Goal: Information Seeking & Learning: Learn about a topic

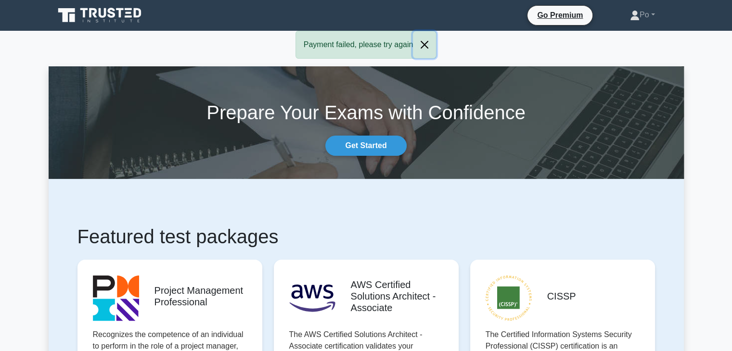
click at [425, 44] on button "Close" at bounding box center [424, 44] width 23 height 27
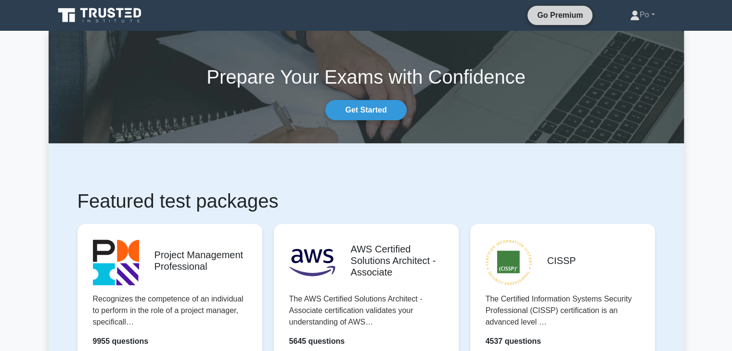
click at [543, 13] on link "Go Premium" at bounding box center [559, 15] width 57 height 12
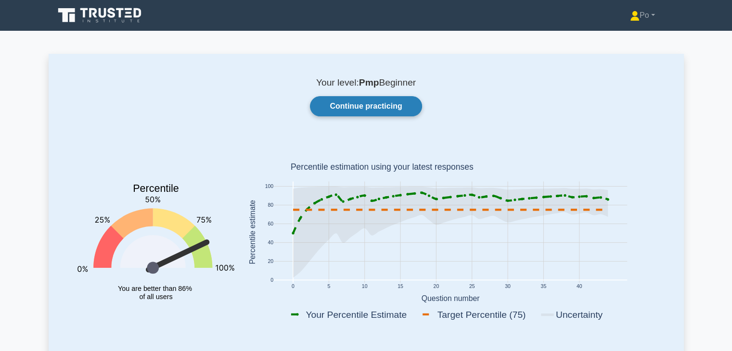
click at [362, 106] on link "Continue practicing" at bounding box center [366, 106] width 112 height 20
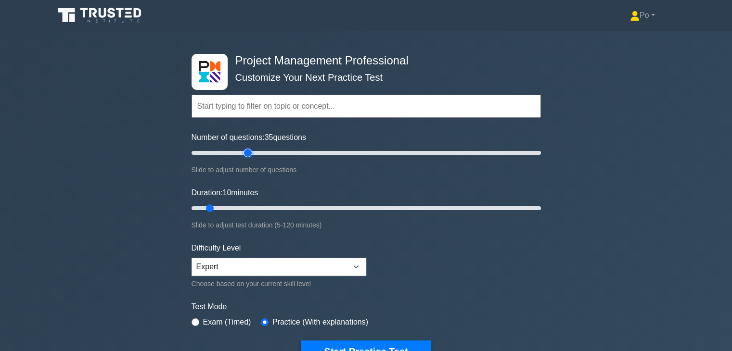
click at [246, 152] on input "Number of questions: 35 questions" at bounding box center [365, 153] width 349 height 12
type input "25"
click at [231, 152] on input "Number of questions: 25 questions" at bounding box center [365, 153] width 349 height 12
click at [231, 206] on input "Duration: 15 minutes" at bounding box center [365, 209] width 349 height 12
type input "25"
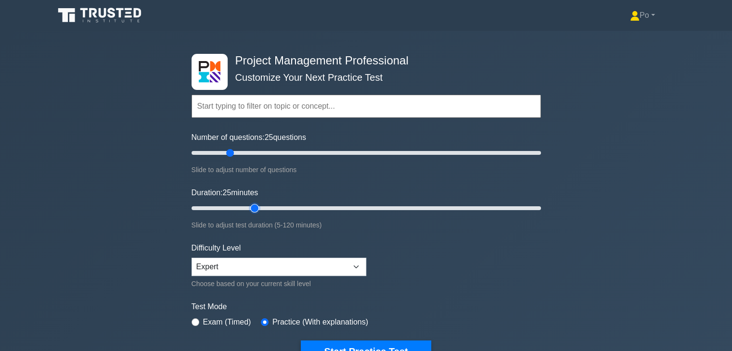
click at [248, 207] on input "Duration: 25 minutes" at bounding box center [365, 209] width 349 height 12
click at [392, 341] on button "Start Practice Test" at bounding box center [366, 352] width 130 height 22
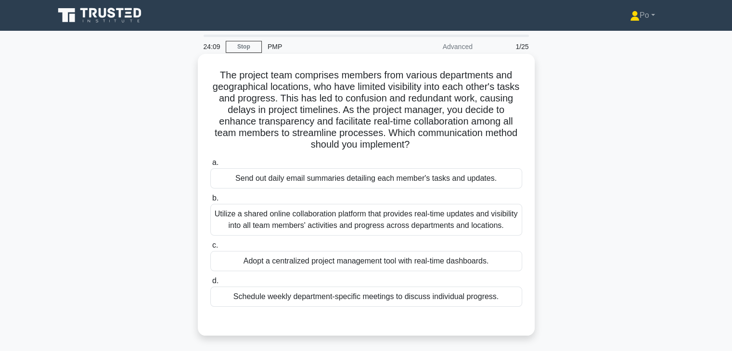
click at [337, 218] on div "Utilize a shared online collaboration platform that provides real-time updates …" at bounding box center [366, 220] width 312 height 32
click at [210, 202] on input "b. Utilize a shared online collaboration platform that provides real-time updat…" at bounding box center [210, 198] width 0 height 6
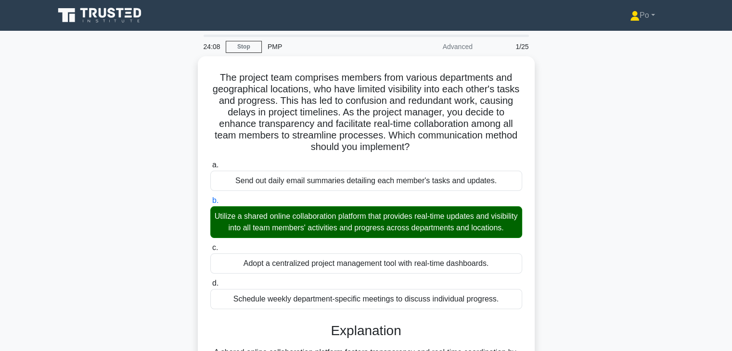
click at [569, 257] on div "The project team comprises members from various departments and geographical lo…" at bounding box center [366, 264] width 635 height 417
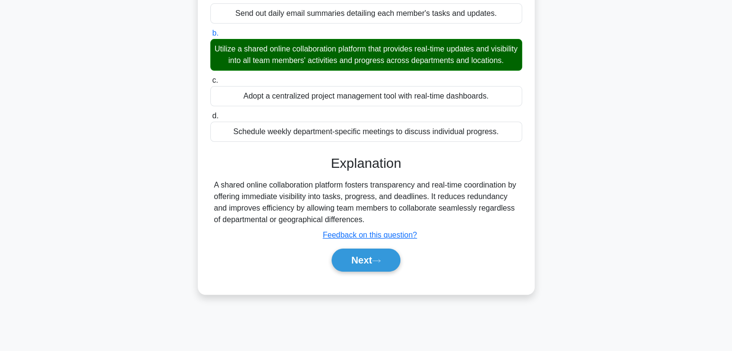
scroll to position [169, 0]
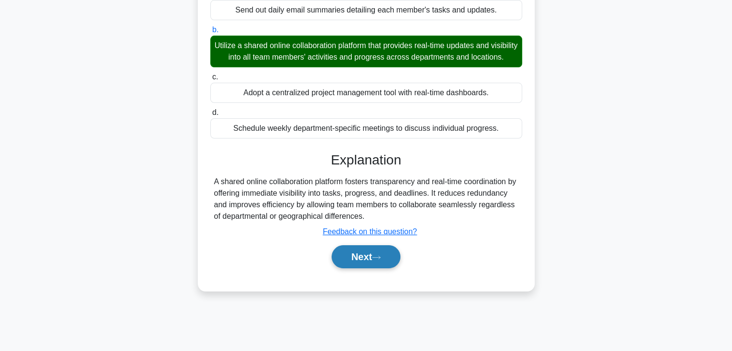
click at [349, 268] on button "Next" at bounding box center [365, 256] width 69 height 23
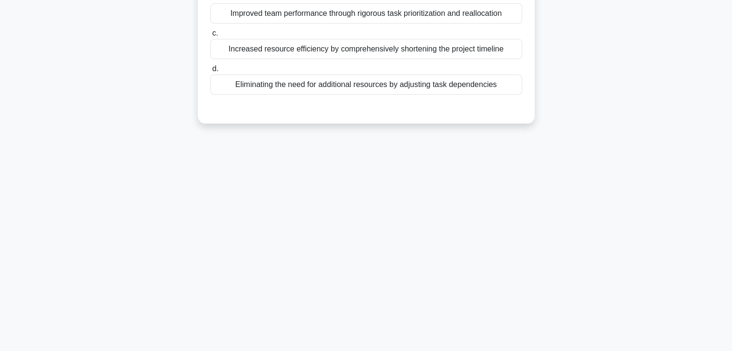
click at [488, 195] on div "24:02 Stop PMP Advanced 2/25 You are overseeing a project with multiple tasks b…" at bounding box center [366, 106] width 635 height 481
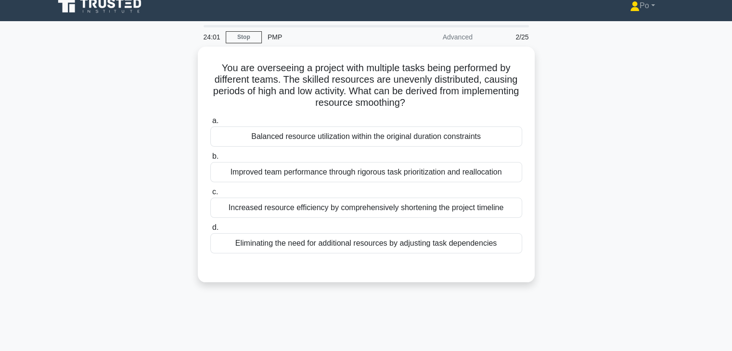
scroll to position [0, 0]
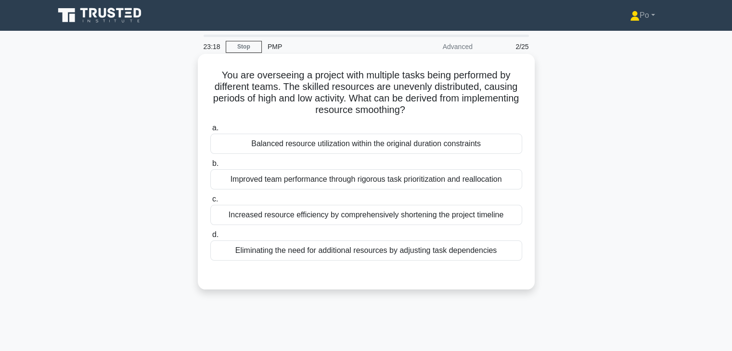
click at [421, 147] on div "Balanced resource utilization within the original duration constraints" at bounding box center [366, 144] width 312 height 20
click at [210, 131] on input "a. Balanced resource utilization within the original duration constraints" at bounding box center [210, 128] width 0 height 6
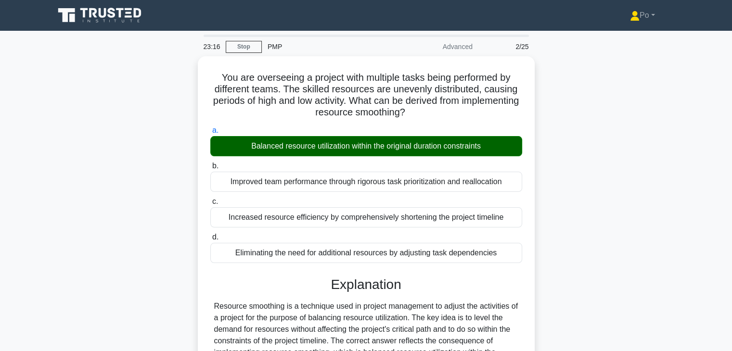
click at [588, 231] on div "You are overseeing a project with multiple tasks being performed by different t…" at bounding box center [366, 276] width 635 height 440
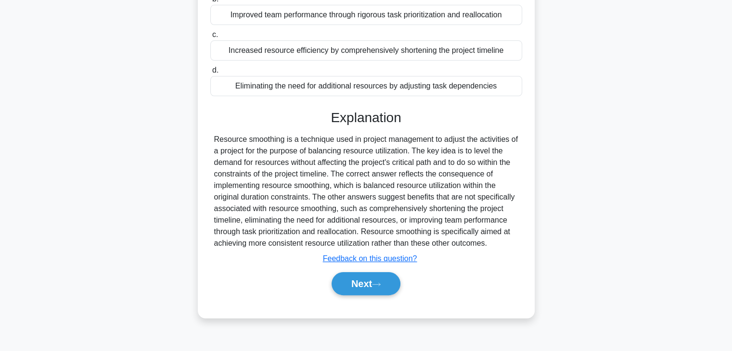
scroll to position [169, 0]
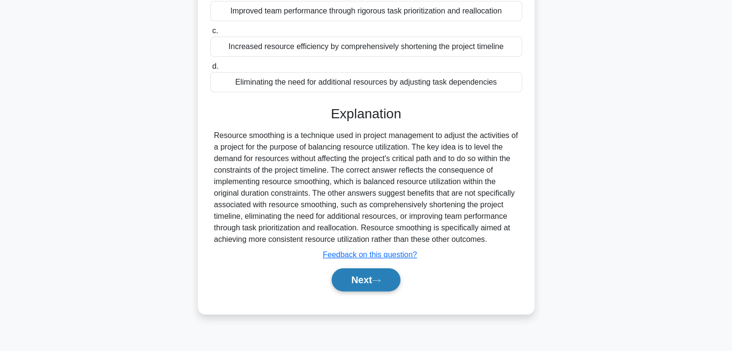
click at [359, 278] on button "Next" at bounding box center [365, 279] width 69 height 23
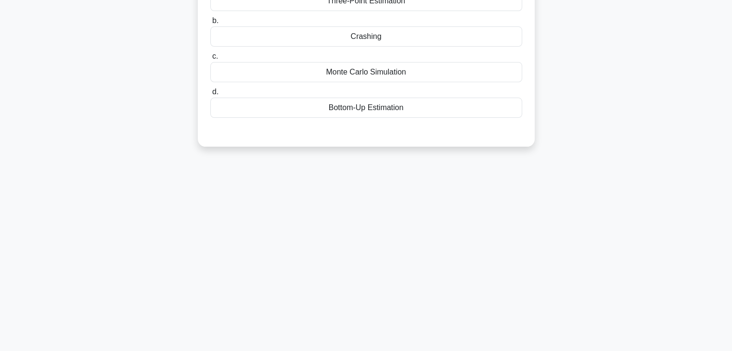
click at [523, 202] on div "23:13 Stop PMP Advanced 3/25 You are a project manager of a product launch even…" at bounding box center [366, 106] width 635 height 481
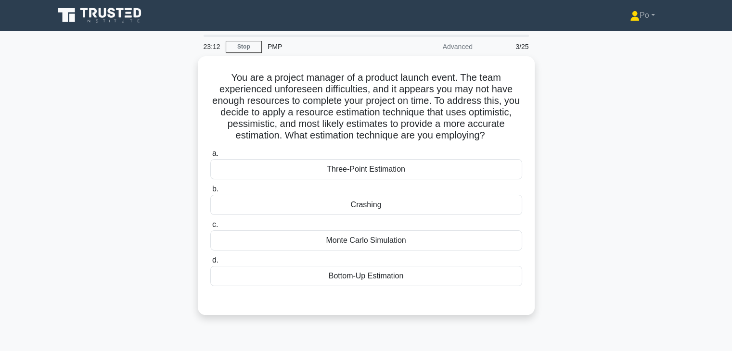
scroll to position [0, 0]
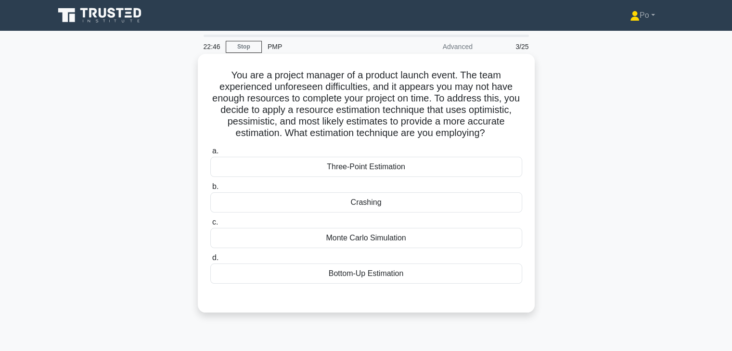
click at [439, 168] on div "Three-Point Estimation" at bounding box center [366, 167] width 312 height 20
click at [210, 154] on input "a. Three-Point Estimation" at bounding box center [210, 151] width 0 height 6
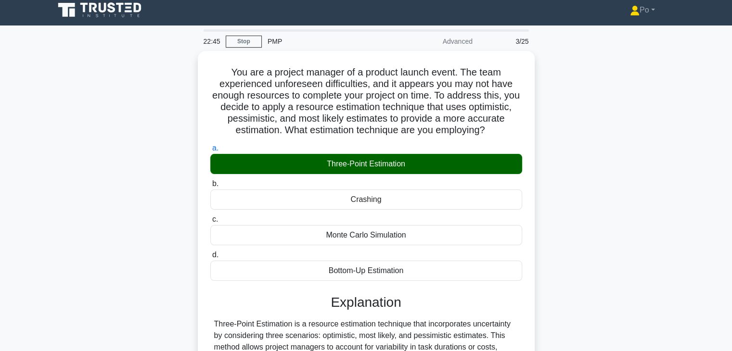
click at [608, 278] on div "You are a project manager of a product launch event. The team experienced unfor…" at bounding box center [366, 265] width 635 height 429
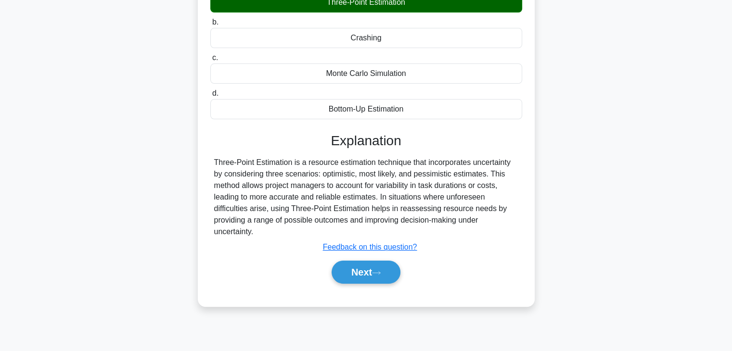
scroll to position [169, 0]
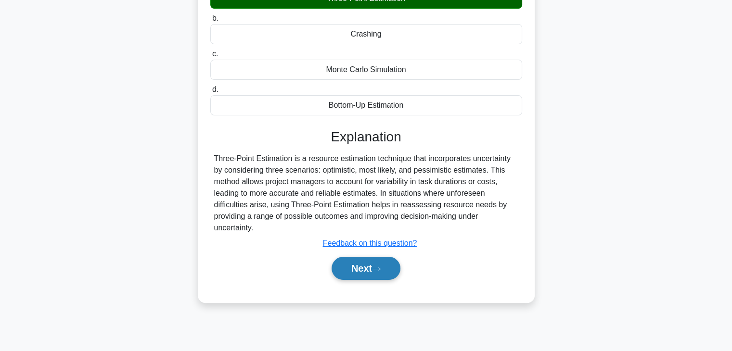
click at [357, 265] on button "Next" at bounding box center [365, 268] width 69 height 23
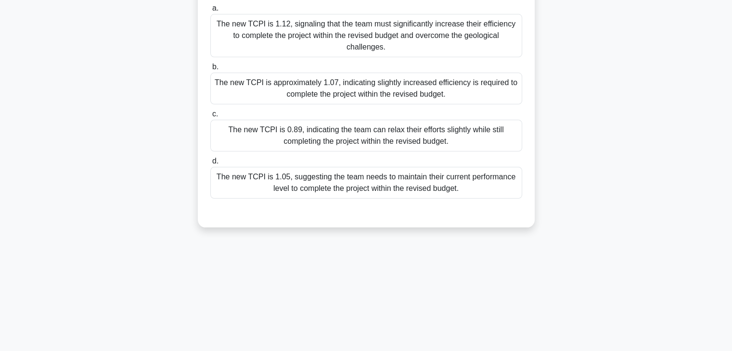
click at [612, 181] on div "You're managing a large-scale urban development project with an initial budget …" at bounding box center [366, 63] width 635 height 351
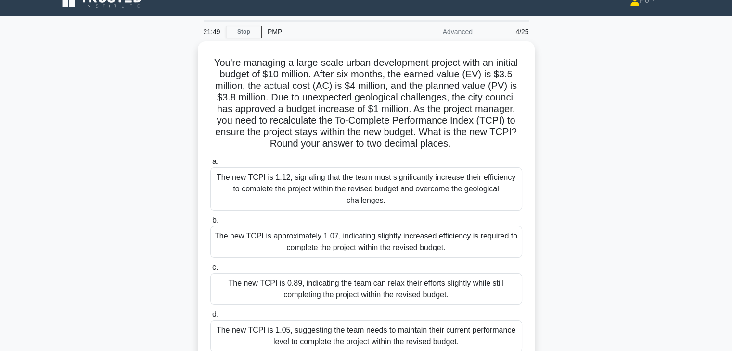
scroll to position [34, 0]
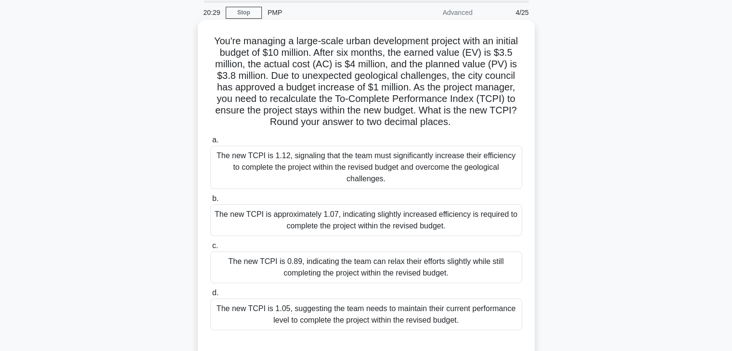
click at [466, 209] on div "The new TCPI is approximately 1.07, indicating slightly increased efficiency is…" at bounding box center [366, 220] width 312 height 32
click at [210, 202] on input "b. The new TCPI is approximately 1.07, indicating slightly increased efficiency…" at bounding box center [210, 199] width 0 height 6
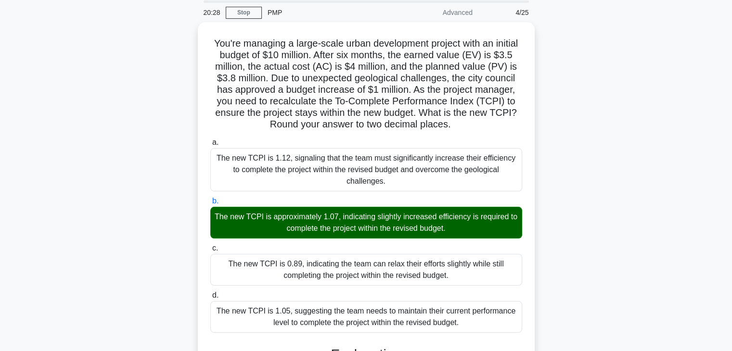
click at [574, 267] on div "You're managing a large-scale urban development project with an initial budget …" at bounding box center [366, 277] width 635 height 510
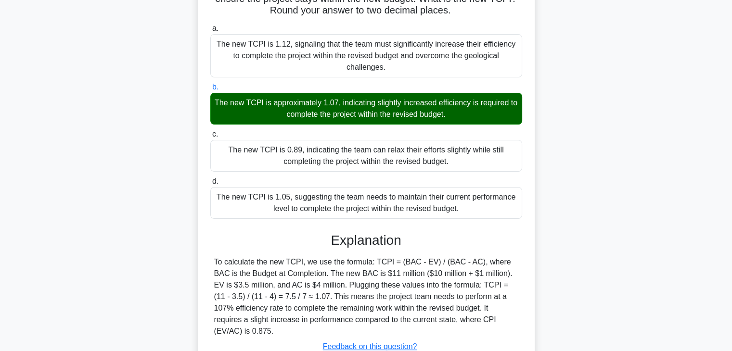
scroll to position [195, 0]
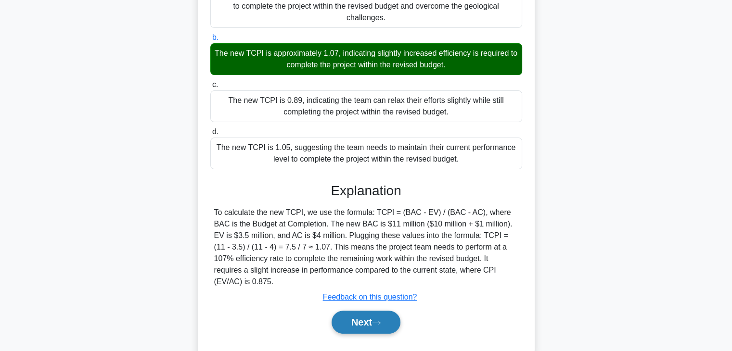
click at [364, 311] on button "Next" at bounding box center [365, 322] width 69 height 23
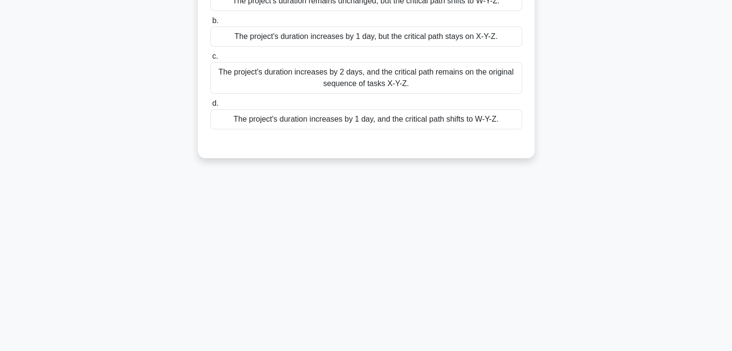
scroll to position [169, 0]
click at [601, 213] on div "20:23 Stop PMP Advanced 5/25 In a project schedule, tasks W (3 days), X (4 days…" at bounding box center [366, 106] width 635 height 481
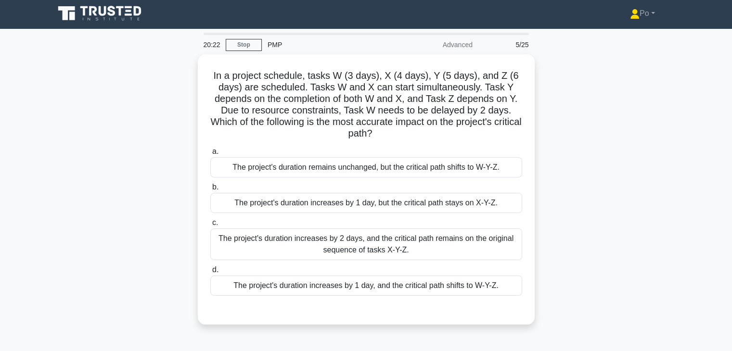
scroll to position [0, 0]
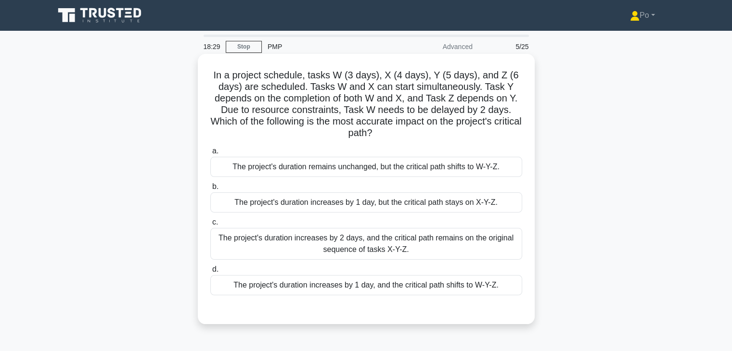
click at [411, 287] on div "The project's duration increases by 1 day, and the critical path shifts to W-Y-…" at bounding box center [366, 285] width 312 height 20
click at [210, 273] on input "d. The project's duration increases by 1 day, and the critical path shifts to W…" at bounding box center [210, 270] width 0 height 6
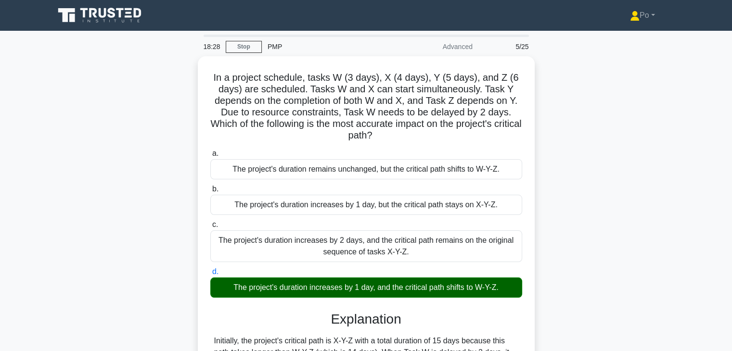
click at [592, 294] on div "In a project schedule, tasks W (3 days), X (4 days), Y (5 days), and Z (6 days)…" at bounding box center [366, 282] width 635 height 452
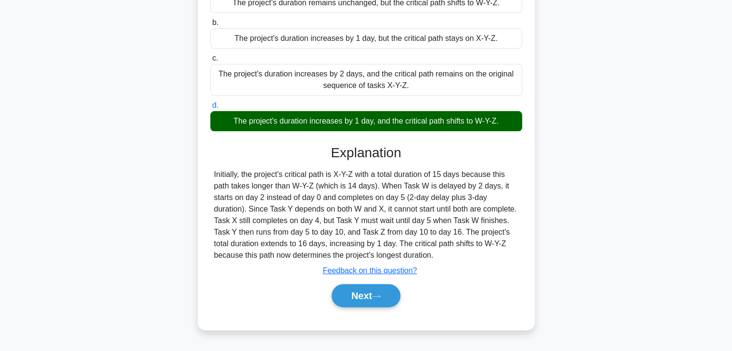
scroll to position [169, 0]
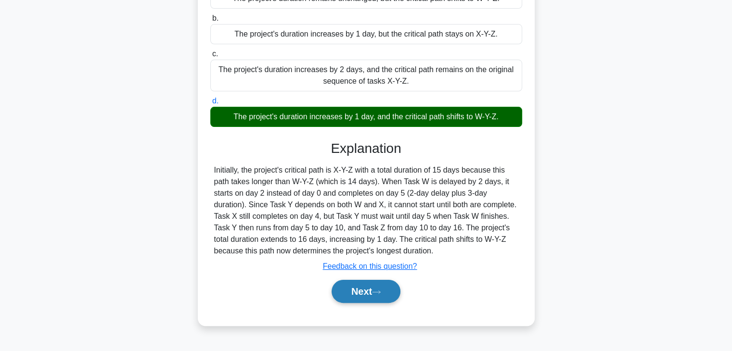
click at [346, 292] on button "Next" at bounding box center [365, 291] width 69 height 23
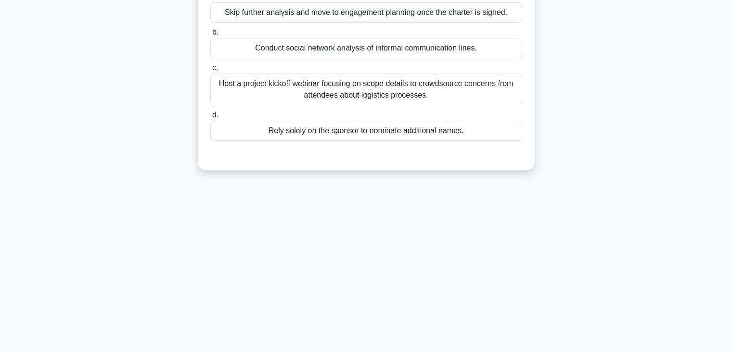
click at [385, 274] on div "18:23 Stop PMP Advanced 6/25 During the initiation of a nationwide logistics di…" at bounding box center [366, 106] width 635 height 481
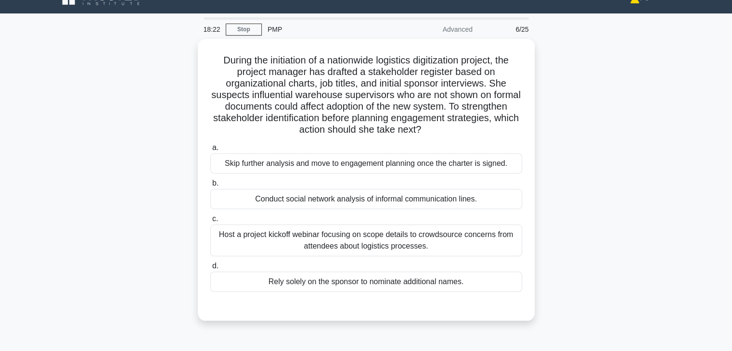
scroll to position [15, 0]
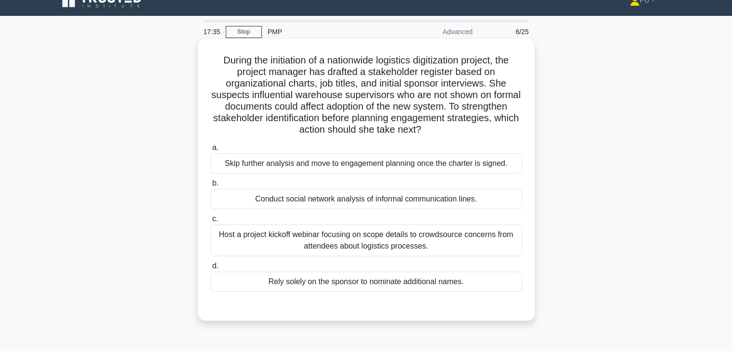
click at [470, 249] on div "Host a project kickoff webinar focusing on scope details to crowdsource concern…" at bounding box center [366, 241] width 312 height 32
click at [210, 222] on input "c. Host a project kickoff webinar focusing on scope details to crowdsource conc…" at bounding box center [210, 219] width 0 height 6
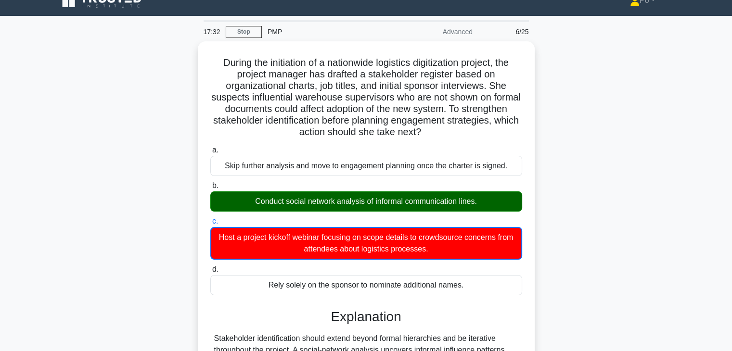
click at [589, 234] on div "During the initiation of a nationwide logistics digitization project, the proje…" at bounding box center [366, 302] width 635 height 522
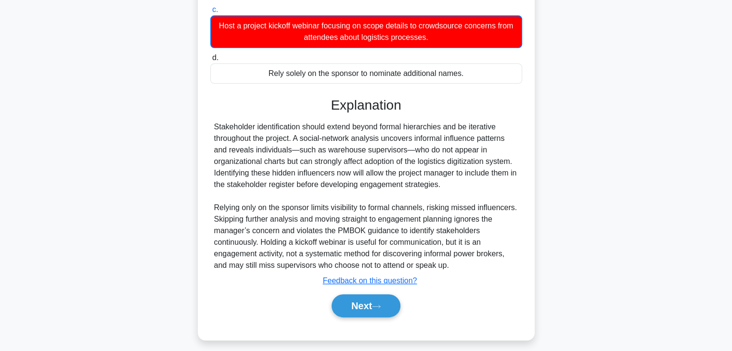
scroll to position [231, 0]
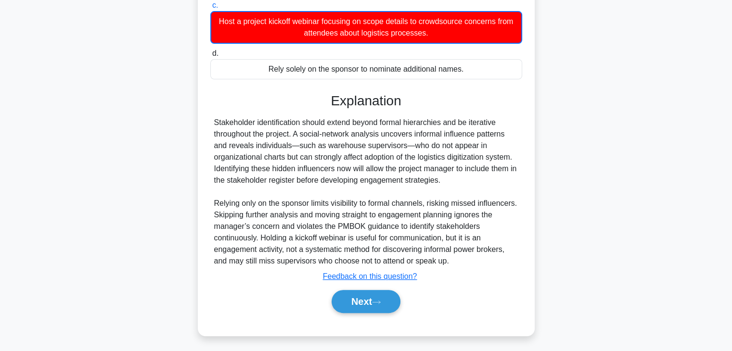
click at [582, 210] on div "During the initiation of a nationwide logistics digitization project, the proje…" at bounding box center [366, 86] width 635 height 522
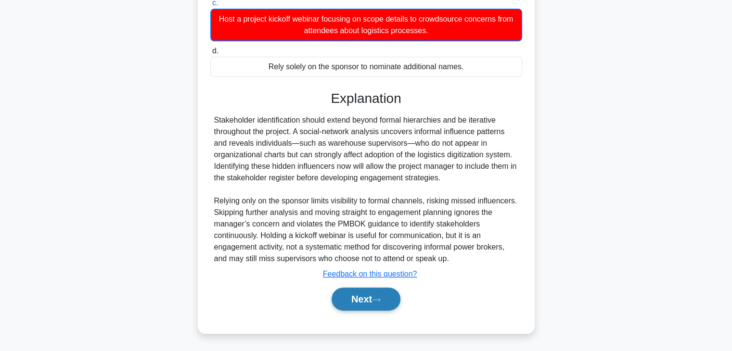
click at [370, 303] on button "Next" at bounding box center [365, 299] width 69 height 23
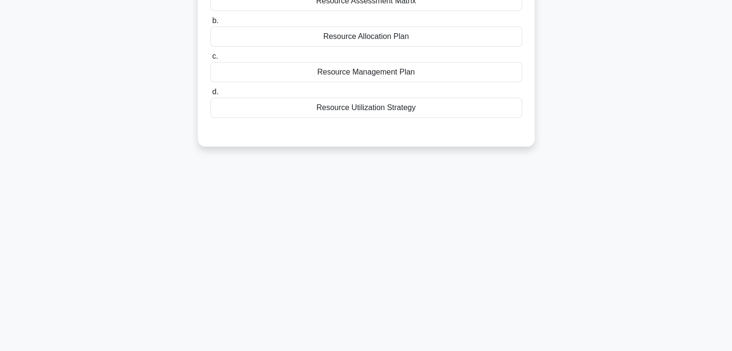
scroll to position [169, 0]
click at [518, 186] on div "16:34 Stop PMP Advanced 7/25 During the development of a Project Cost Managemen…" at bounding box center [366, 106] width 635 height 481
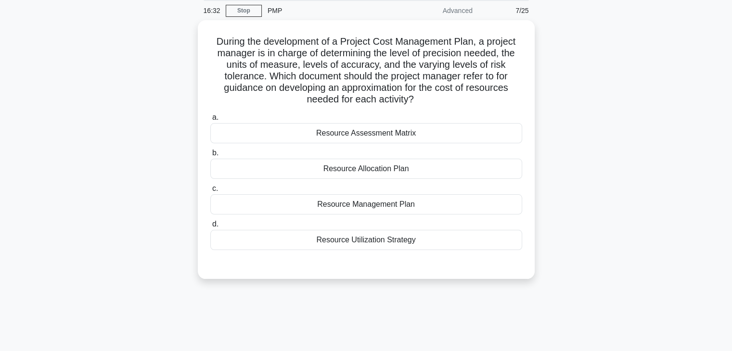
scroll to position [0, 0]
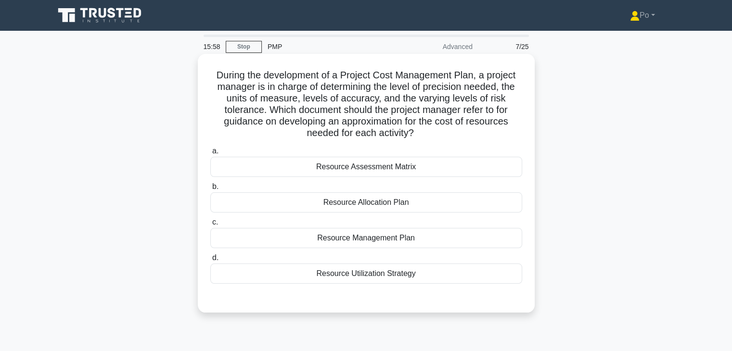
click at [418, 239] on div "Resource Management Plan" at bounding box center [366, 238] width 312 height 20
click at [210, 226] on input "c. Resource Management Plan" at bounding box center [210, 222] width 0 height 6
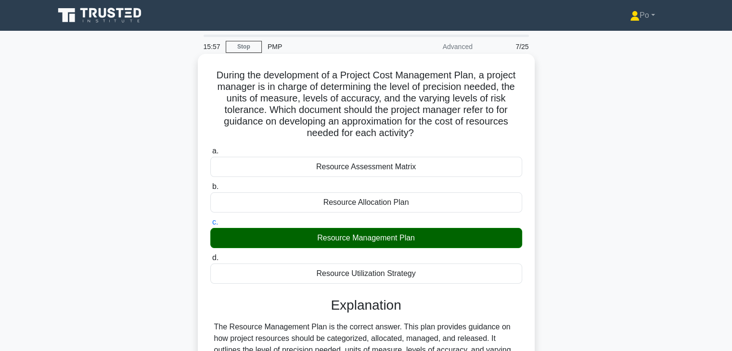
click at [525, 279] on div "d. Resource Utilization Strategy" at bounding box center [365, 268] width 323 height 32
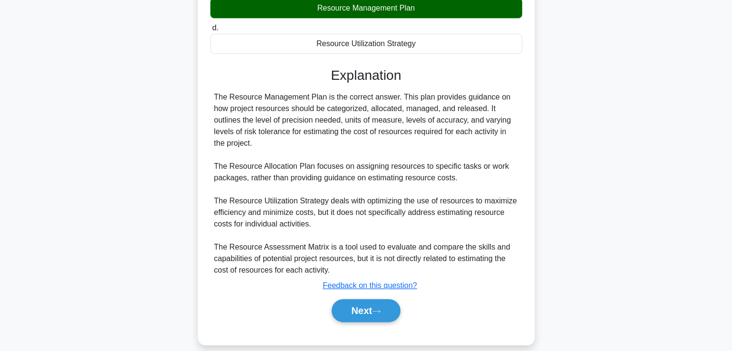
scroll to position [231, 0]
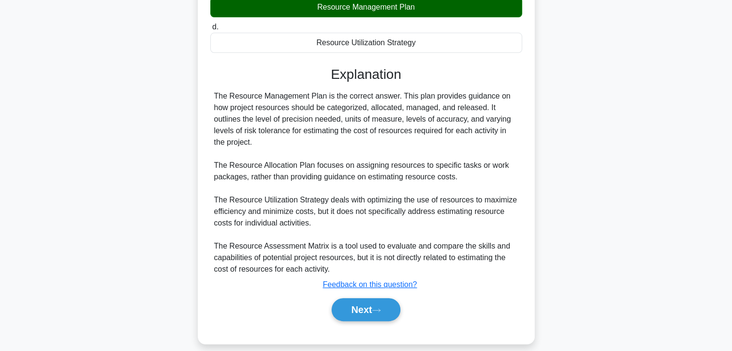
click at [280, 208] on div "The Resource Management Plan is the correct answer. This plan provides guidance…" at bounding box center [366, 182] width 304 height 185
click at [370, 312] on button "Next" at bounding box center [365, 309] width 69 height 23
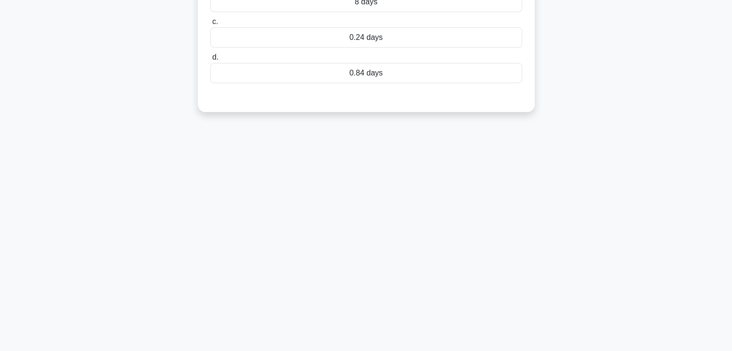
scroll to position [169, 0]
click at [431, 220] on div "15:27 Stop PMP Advanced 8/25 The following estimates are given for a complex ta…" at bounding box center [366, 106] width 635 height 481
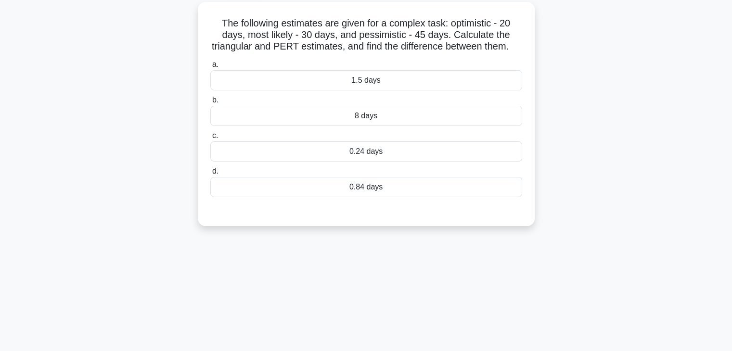
scroll to position [0, 0]
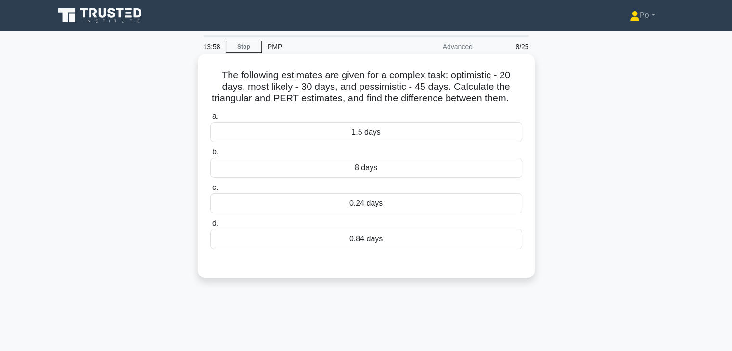
click at [379, 249] on div "0.84 days" at bounding box center [366, 239] width 312 height 20
click at [210, 227] on input "d. 0.84 days" at bounding box center [210, 223] width 0 height 6
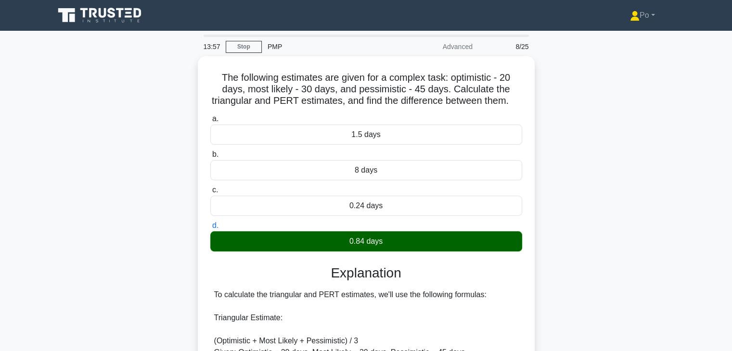
click at [583, 245] on div "The following estimates are given for a complex task: optimistic - 20 days, mos…" at bounding box center [366, 322] width 635 height 533
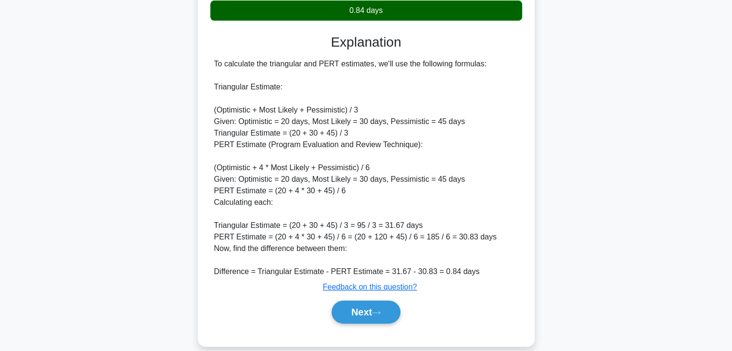
scroll to position [253, 0]
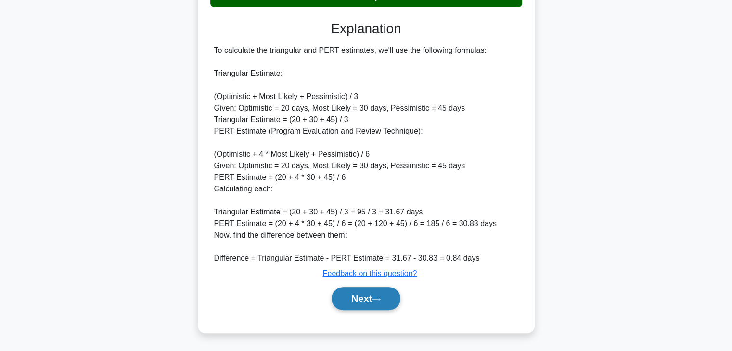
click at [367, 305] on button "Next" at bounding box center [365, 298] width 69 height 23
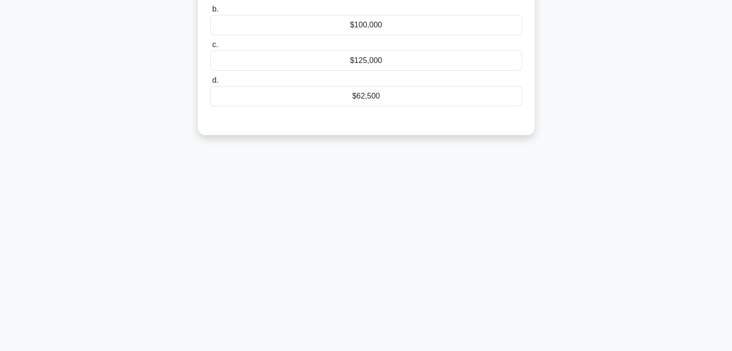
click at [446, 230] on div "13:38 Stop PMP Advanced 9/25 A project manager is assigned to a project that ha…" at bounding box center [366, 106] width 635 height 481
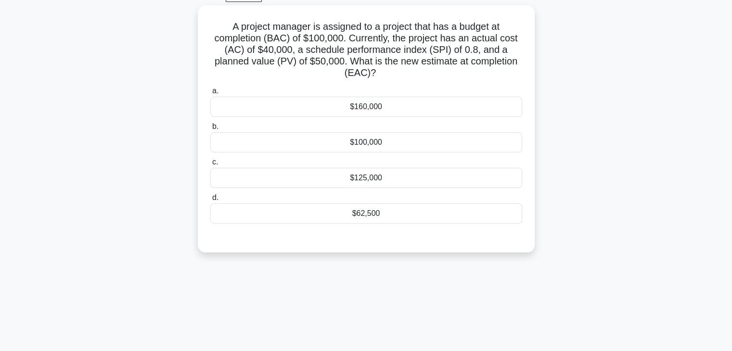
scroll to position [0, 0]
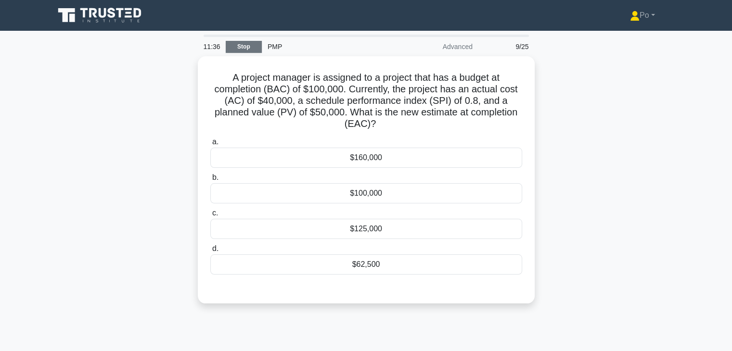
click at [242, 49] on link "Stop" at bounding box center [244, 47] width 36 height 12
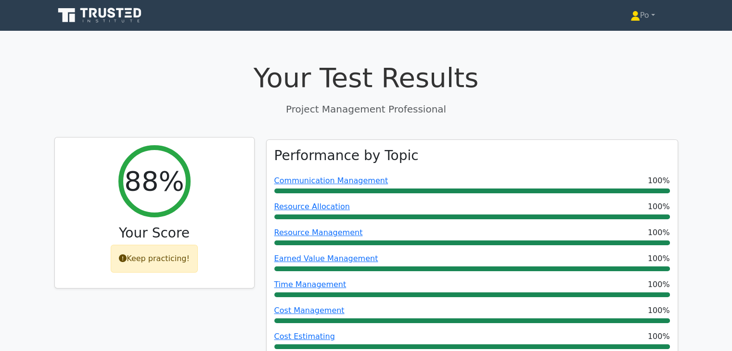
click at [144, 262] on div "Keep practicing!" at bounding box center [154, 259] width 87 height 28
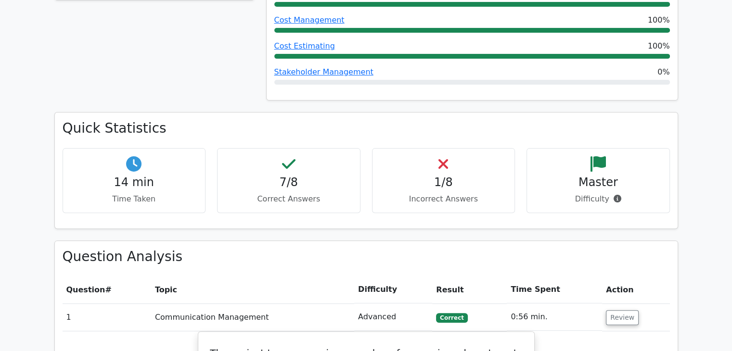
scroll to position [293, 0]
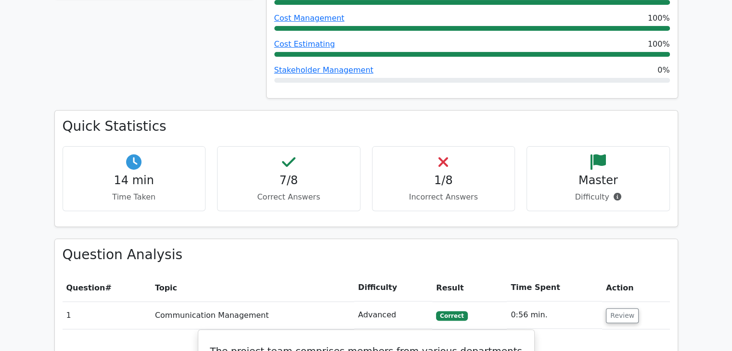
click at [681, 235] on div "Quick Statistics 14 min Time Taken 7/8 Correct Answers 1/8 Incorrect Answers Ma…" at bounding box center [366, 174] width 635 height 128
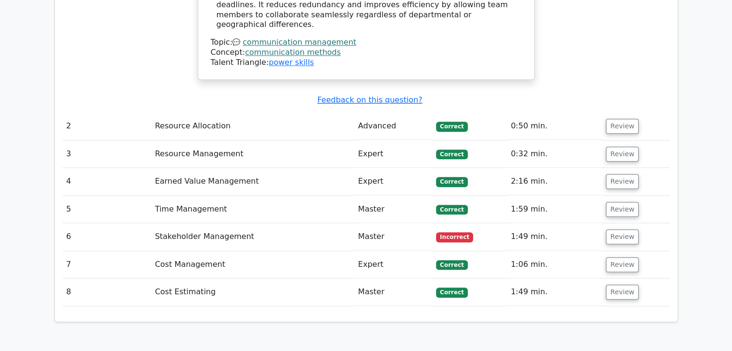
scroll to position [966, 0]
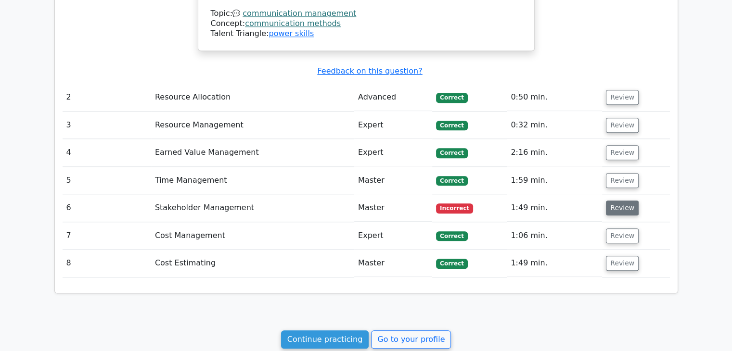
click at [617, 201] on button "Review" at bounding box center [622, 208] width 33 height 15
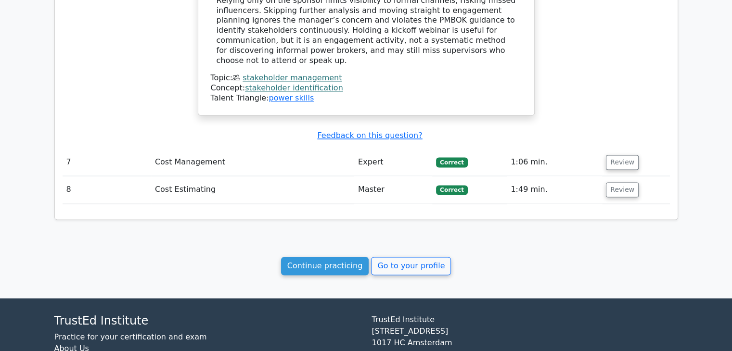
scroll to position [1571, 0]
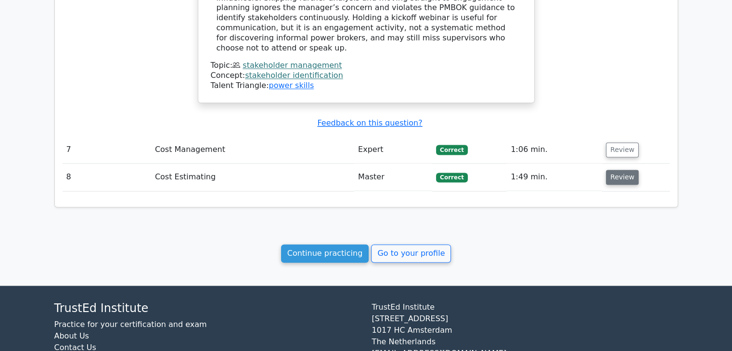
click at [615, 170] on button "Review" at bounding box center [622, 177] width 33 height 15
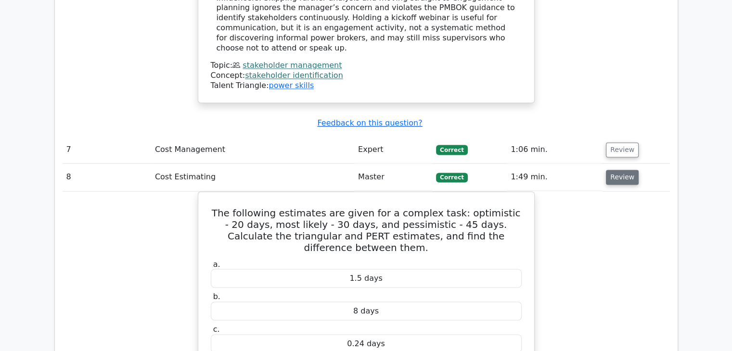
click at [615, 170] on button "Review" at bounding box center [622, 177] width 33 height 15
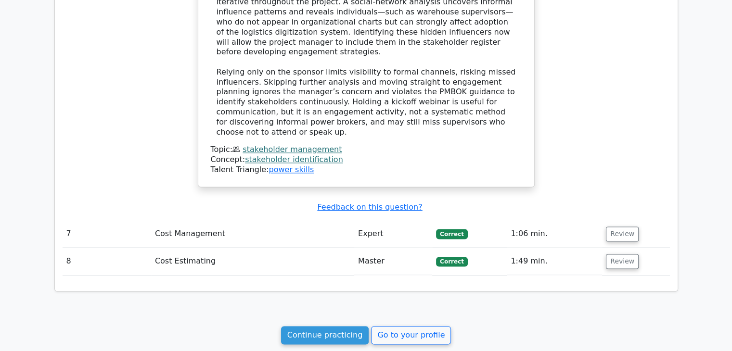
scroll to position [1552, 0]
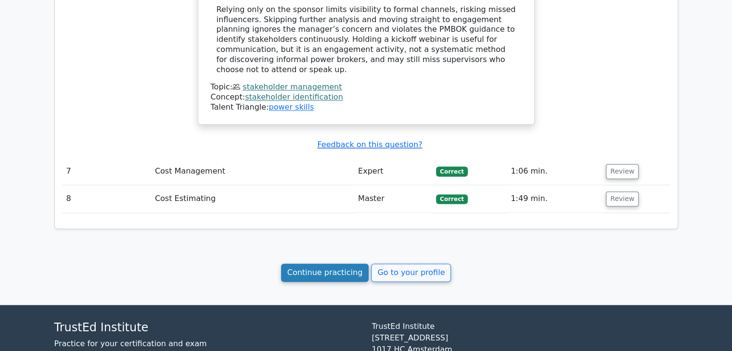
click at [306, 264] on link "Continue practicing" at bounding box center [325, 273] width 88 height 18
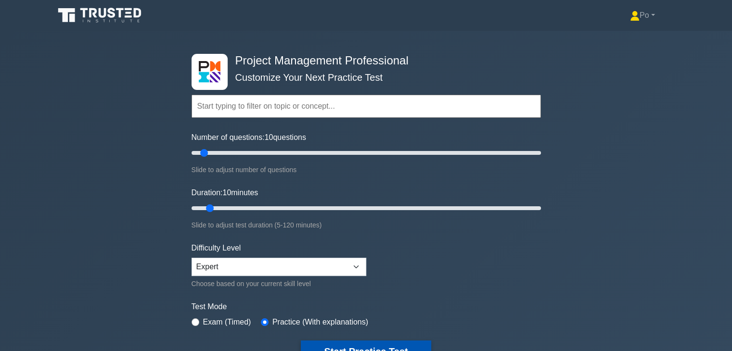
click at [388, 344] on button "Start Practice Test" at bounding box center [366, 352] width 130 height 22
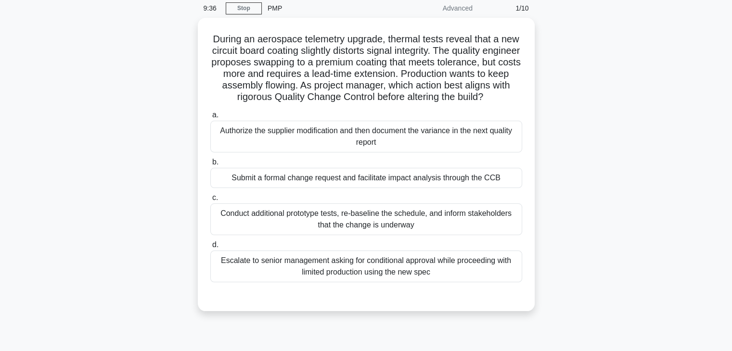
scroll to position [58, 0]
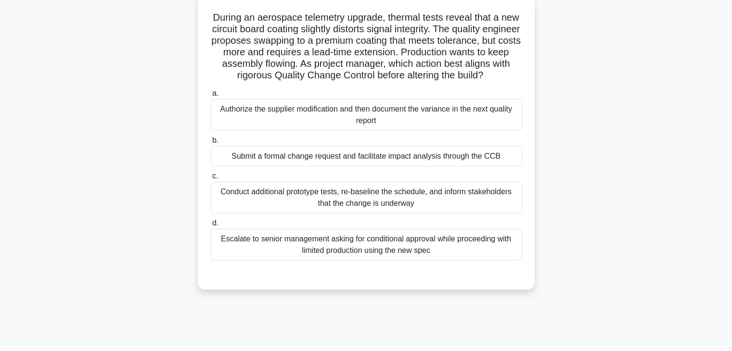
click at [421, 166] on div "Submit a formal change request and facilitate impact analysis through the CCB" at bounding box center [366, 156] width 312 height 20
click at [210, 144] on input "b. Submit a formal change request and facilitate impact analysis through the CCB" at bounding box center [210, 141] width 0 height 6
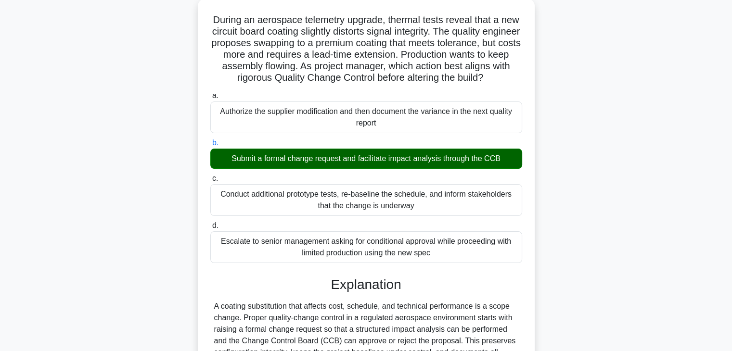
click at [669, 283] on div "During an aerospace telemetry upgrade, thermal tests reveal that a new circuit …" at bounding box center [366, 259] width 635 height 521
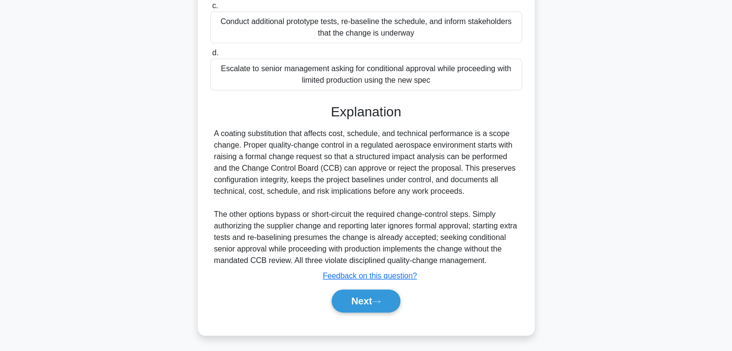
scroll to position [253, 0]
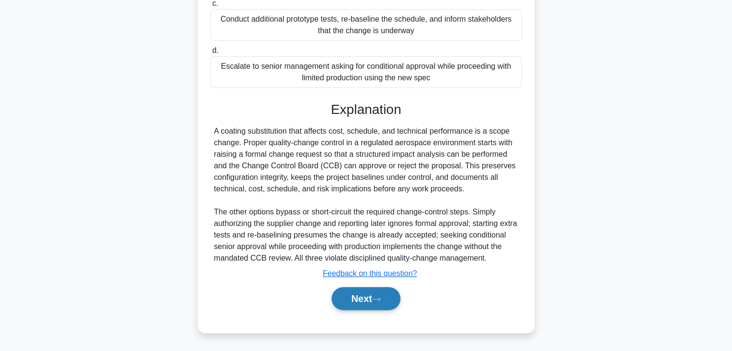
click at [374, 296] on button "Next" at bounding box center [365, 298] width 69 height 23
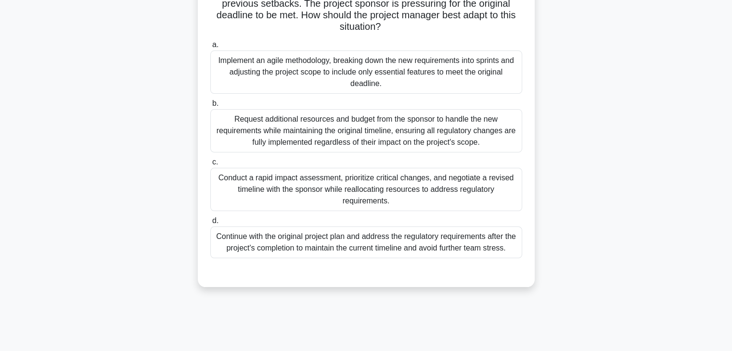
scroll to position [92, 0]
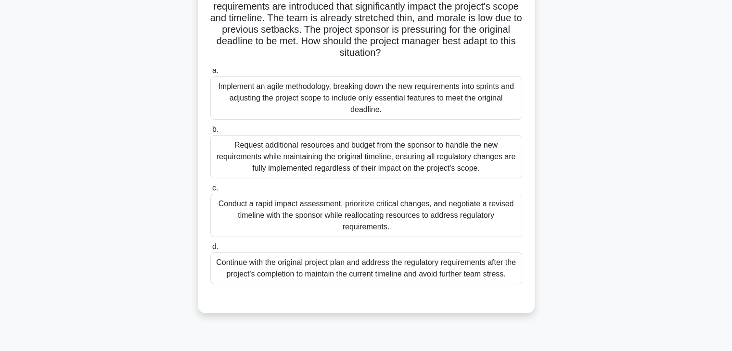
click at [366, 223] on div "Conduct a rapid impact assessment, prioritize critical changes, and negotiate a…" at bounding box center [366, 215] width 312 height 43
click at [210, 191] on input "c. Conduct a rapid impact assessment, prioritize critical changes, and negotiat…" at bounding box center [210, 188] width 0 height 6
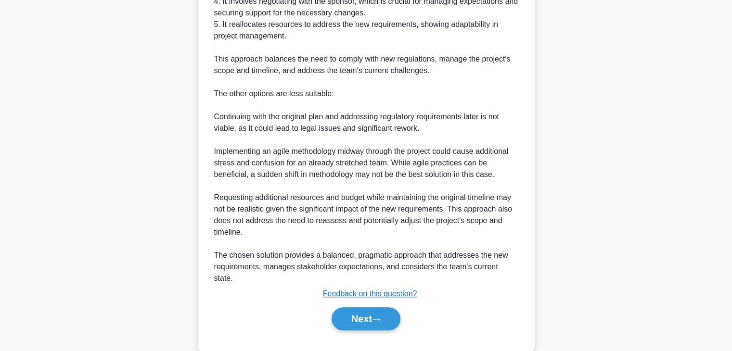
scroll to position [542, 0]
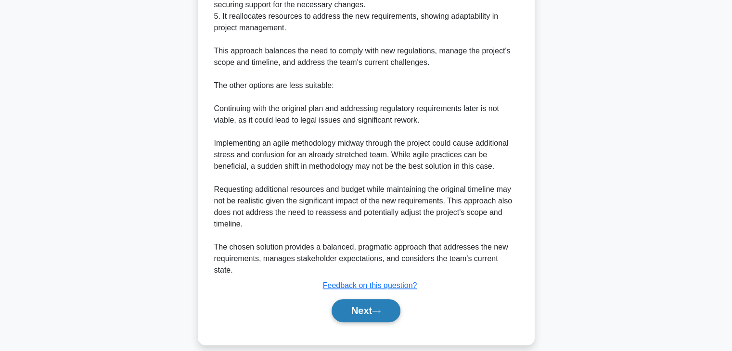
click at [361, 301] on button "Next" at bounding box center [365, 310] width 69 height 23
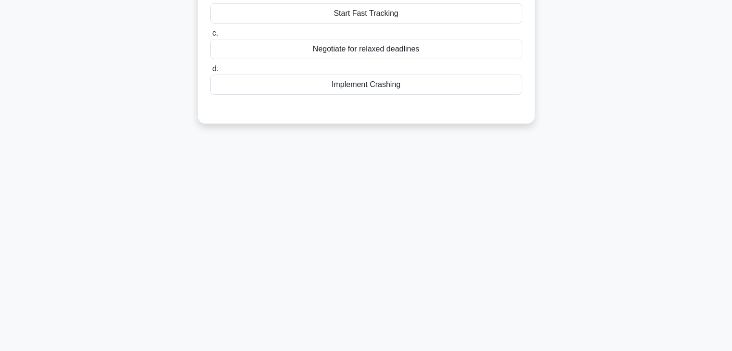
click at [622, 116] on div "As a project manager for a road construction project, a sudden change in client…" at bounding box center [366, 11] width 635 height 247
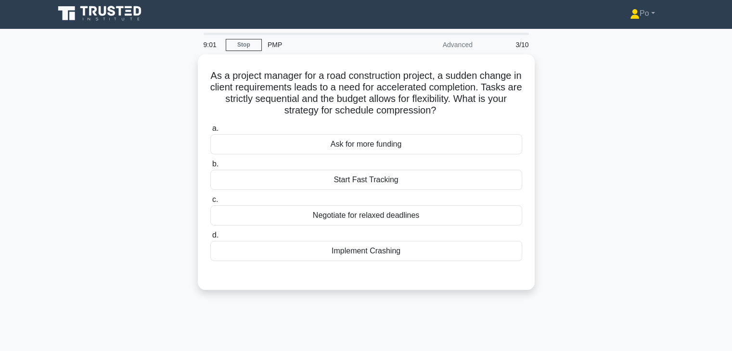
scroll to position [0, 0]
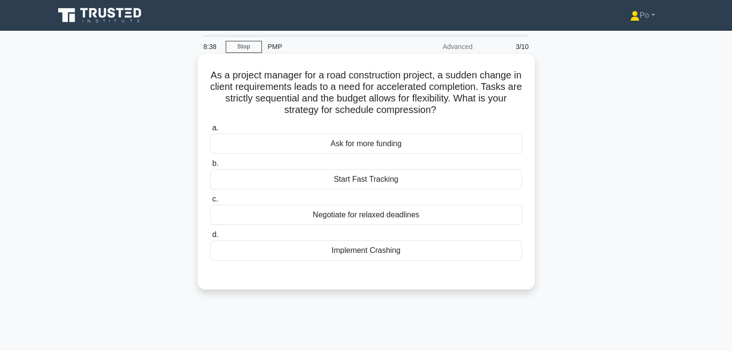
click at [406, 181] on div "Start Fast Tracking" at bounding box center [366, 179] width 312 height 20
click at [210, 167] on input "b. Start Fast Tracking" at bounding box center [210, 164] width 0 height 6
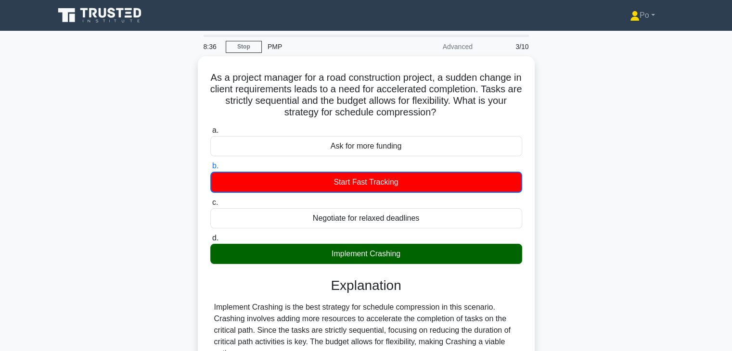
click at [599, 262] on div "As a project manager for a road construction project, a sudden change in client…" at bounding box center [366, 299] width 635 height 487
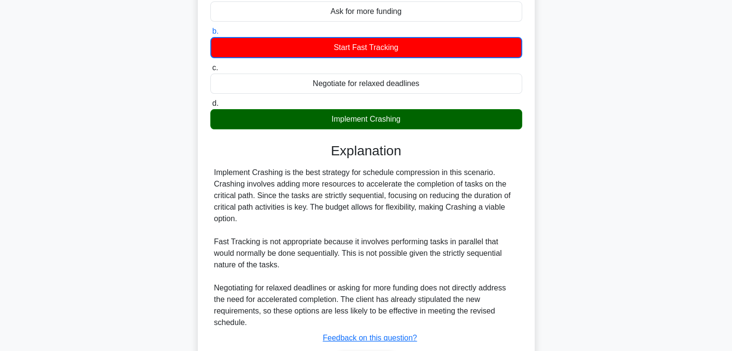
scroll to position [173, 0]
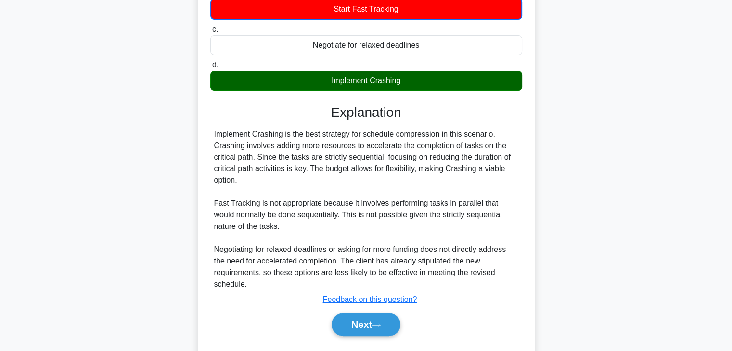
click at [585, 238] on div "As a project manager for a road construction project, a sudden change in client…" at bounding box center [366, 126] width 635 height 487
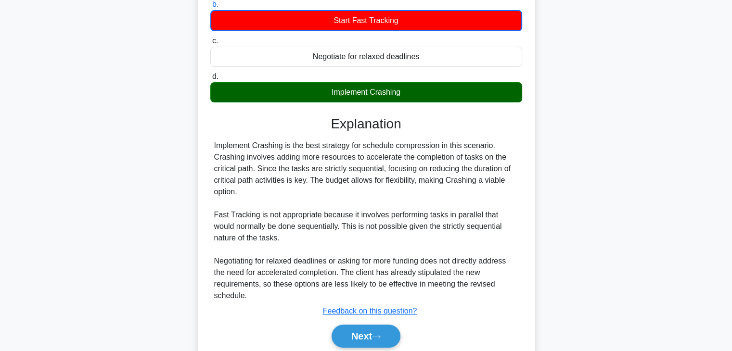
scroll to position [177, 0]
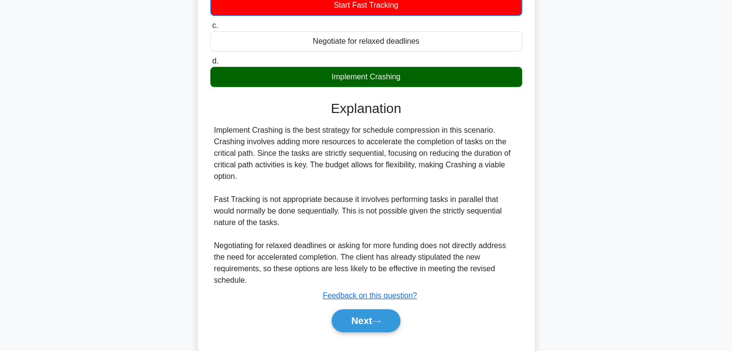
click at [570, 199] on div "As a project manager for a road construction project, a sudden change in client…" at bounding box center [366, 122] width 635 height 487
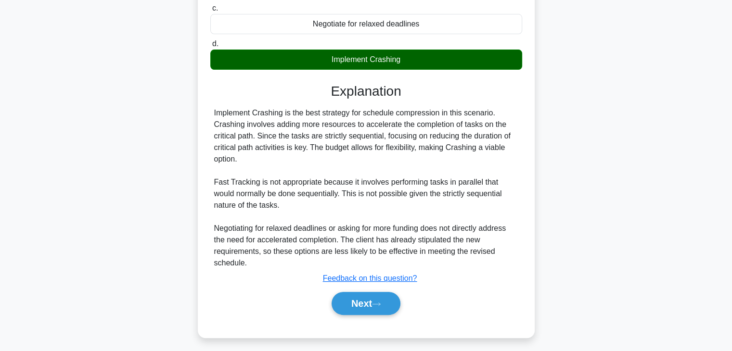
scroll to position [196, 0]
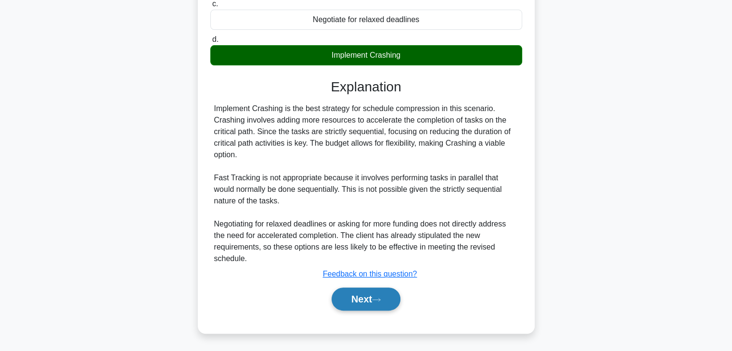
click at [352, 298] on button "Next" at bounding box center [365, 299] width 69 height 23
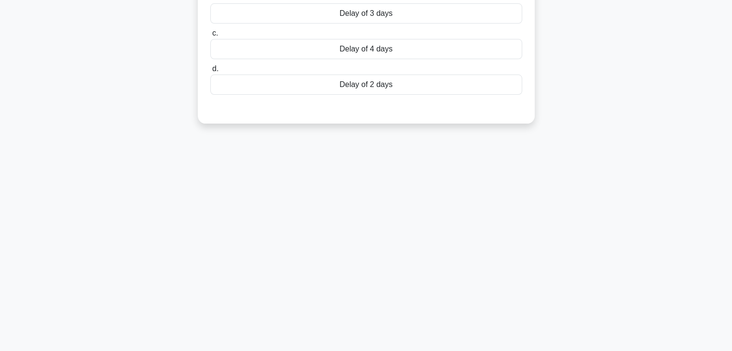
click at [454, 197] on div "8:04 Stop PMP Advanced 4/10 A project manager is analyzing his project network …" at bounding box center [366, 106] width 635 height 481
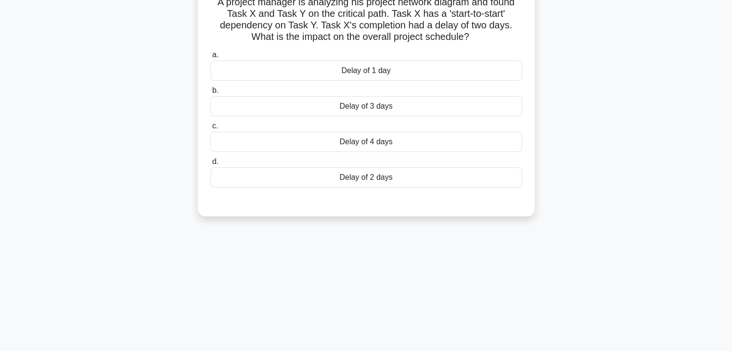
scroll to position [0, 0]
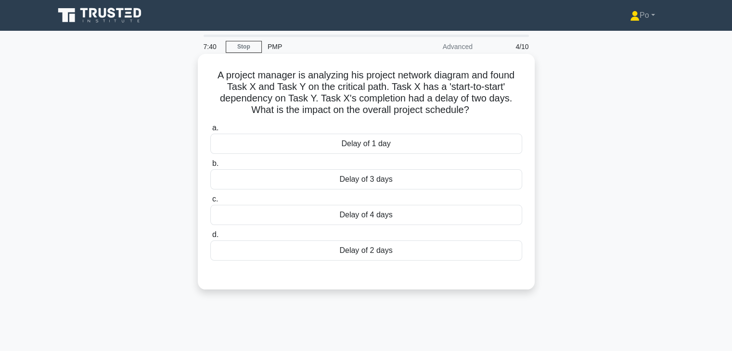
click at [396, 247] on div "Delay of 2 days" at bounding box center [366, 251] width 312 height 20
click at [210, 238] on input "d. Delay of 2 days" at bounding box center [210, 235] width 0 height 6
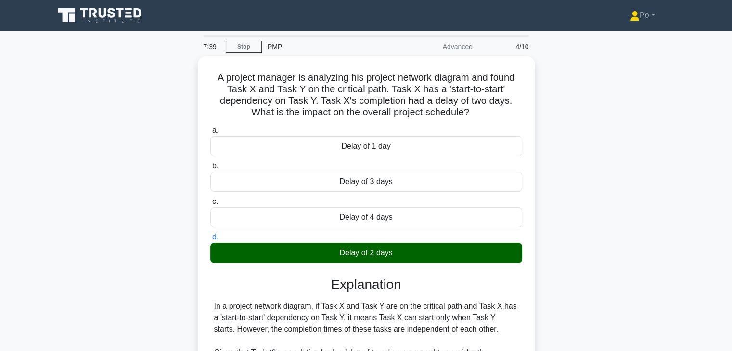
click at [570, 278] on div "A project manager is analyzing his project network diagram and found Task X and…" at bounding box center [366, 334] width 635 height 556
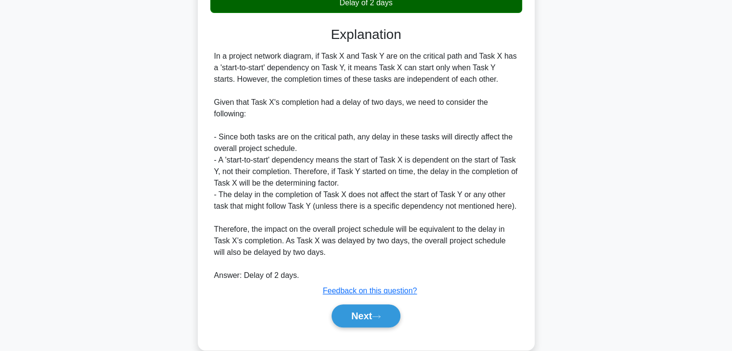
scroll to position [265, 0]
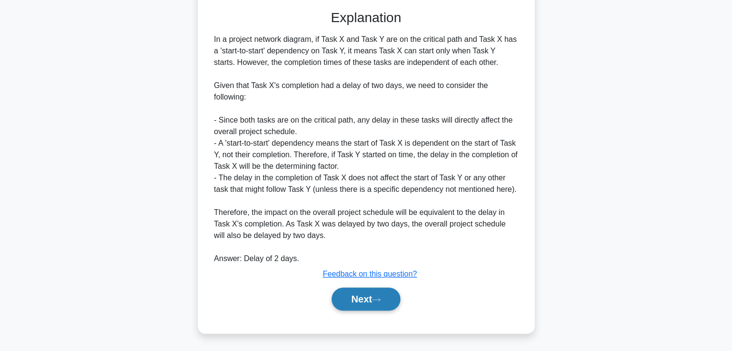
click at [369, 291] on button "Next" at bounding box center [365, 299] width 69 height 23
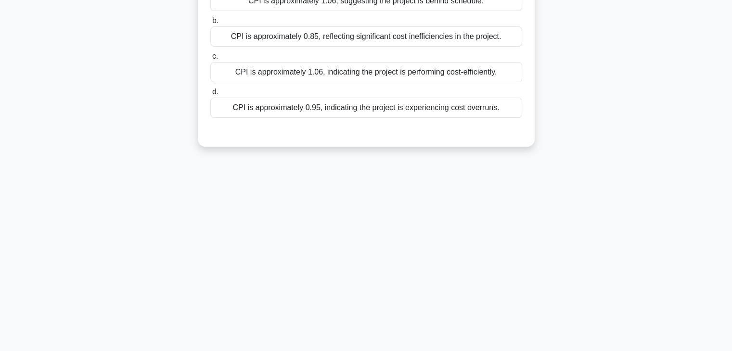
scroll to position [169, 0]
click at [522, 188] on div "7:28 Stop PMP Advanced 5/10 A project to develop a new mobile application has a…" at bounding box center [366, 106] width 635 height 481
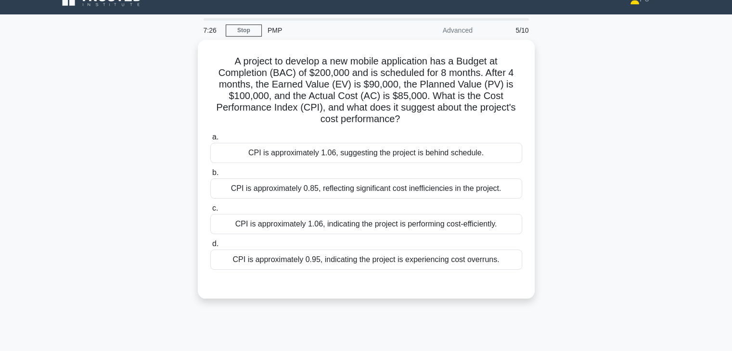
scroll to position [15, 0]
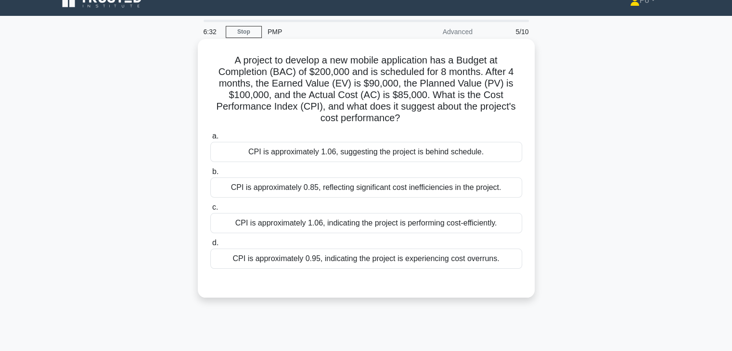
click at [437, 220] on div "CPI is approximately 1.06, indicating the project is performing cost-efficientl…" at bounding box center [366, 223] width 312 height 20
click at [210, 211] on input "c. CPI is approximately 1.06, indicating the project is performing cost-efficie…" at bounding box center [210, 207] width 0 height 6
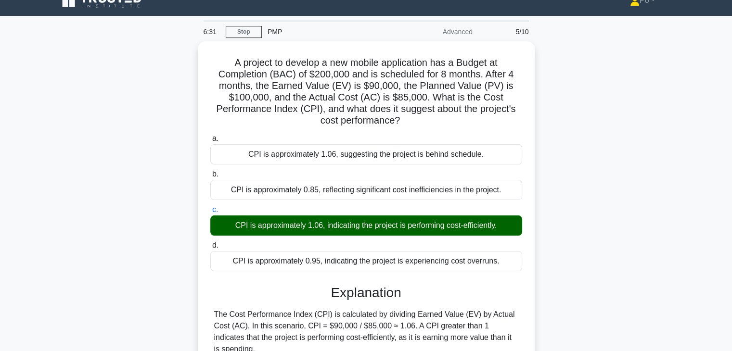
click at [569, 252] on div "A project to develop a new mobile application has a Budget at Completion (BAC) …" at bounding box center [366, 238] width 635 height 394
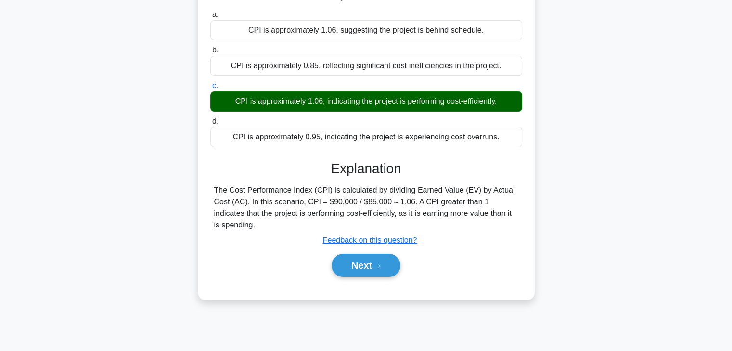
scroll to position [169, 0]
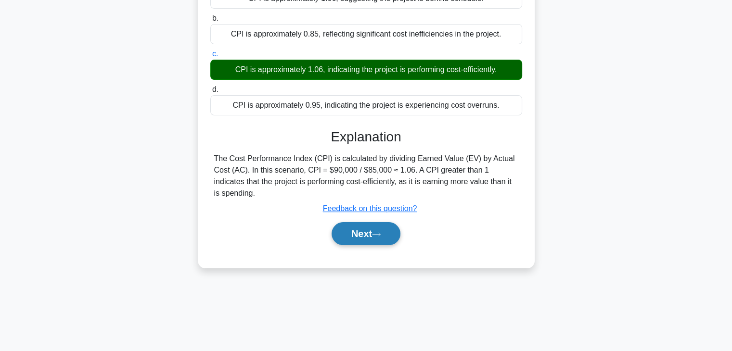
click at [348, 236] on button "Next" at bounding box center [365, 233] width 69 height 23
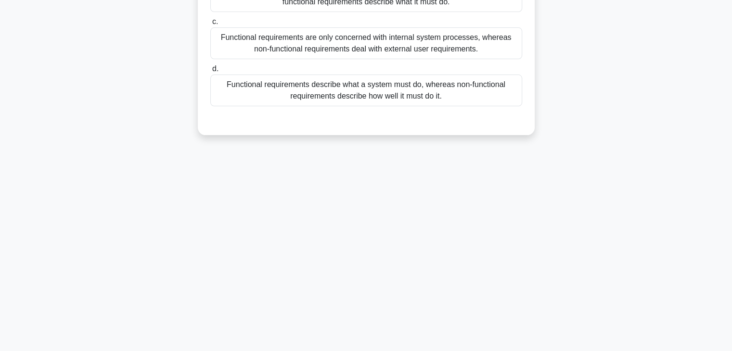
click at [482, 199] on div "6:27 Stop PMP Advanced 6/10 What is the difference between functional requireme…" at bounding box center [366, 106] width 635 height 481
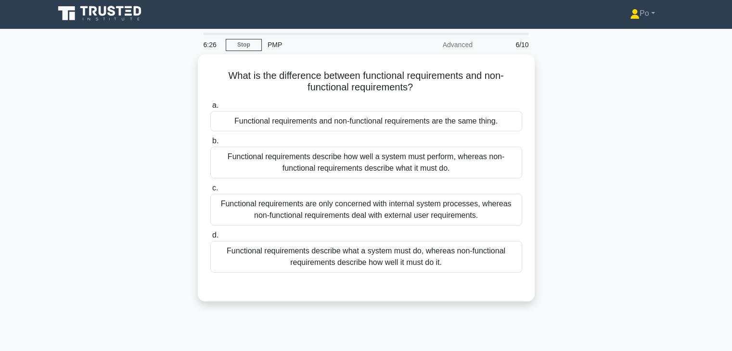
scroll to position [0, 0]
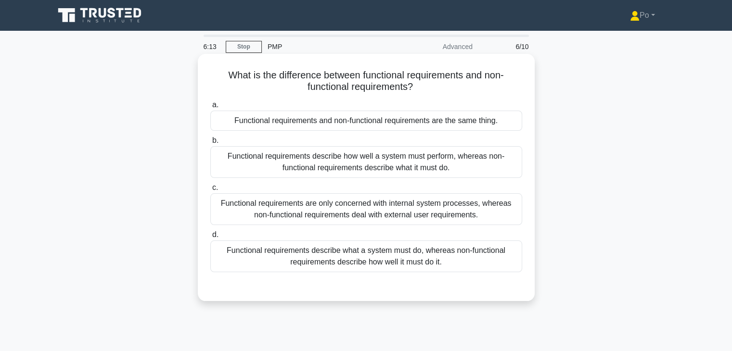
click at [426, 255] on div "Functional requirements describe what a system must do, whereas non-functional …" at bounding box center [366, 257] width 312 height 32
click at [210, 238] on input "d. Functional requirements describe what a system must do, whereas non-function…" at bounding box center [210, 235] width 0 height 6
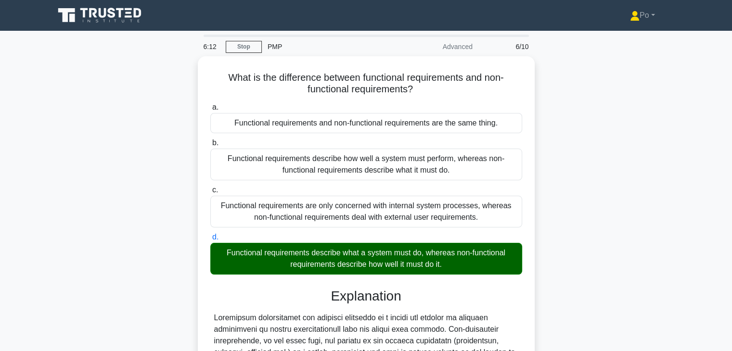
click at [627, 260] on div "What is the difference between functional requirements and non-functional requi…" at bounding box center [366, 299] width 635 height 486
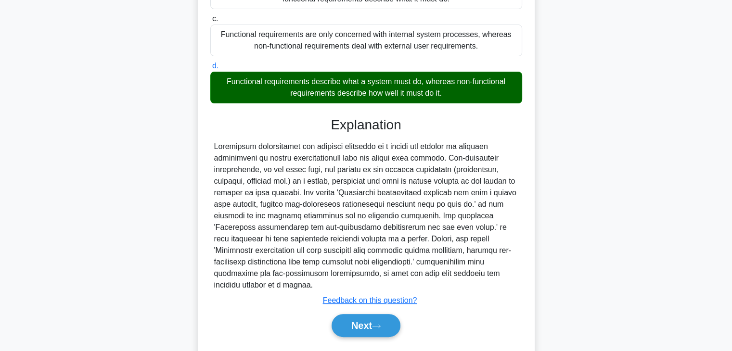
scroll to position [184, 0]
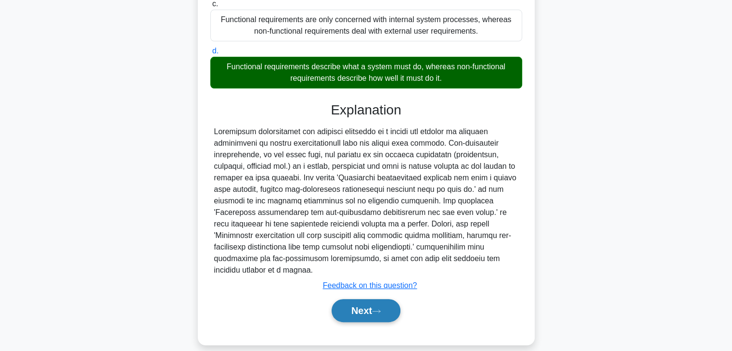
click at [344, 304] on button "Next" at bounding box center [365, 310] width 69 height 23
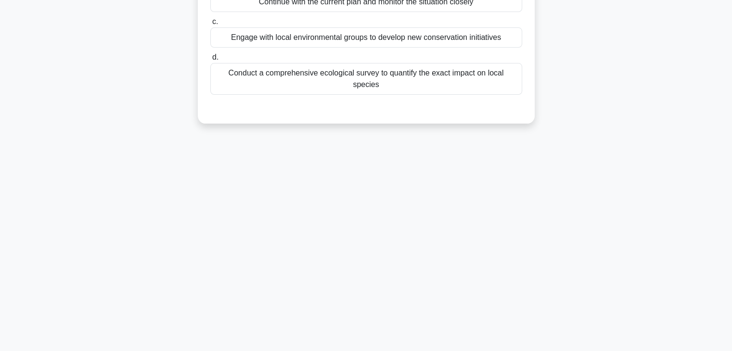
click at [538, 221] on div "6:08 Stop PMP Advanced 7/10 During an environmental audit for a project, it's d…" at bounding box center [366, 106] width 635 height 481
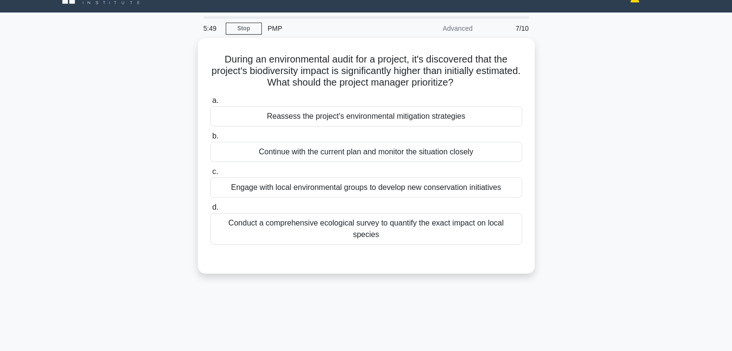
scroll to position [19, 0]
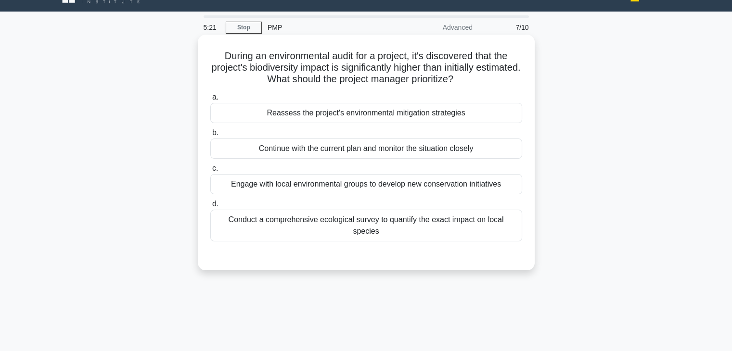
click at [429, 120] on div "Reassess the project's environmental mitigation strategies" at bounding box center [366, 113] width 312 height 20
click at [210, 101] on input "a. Reassess the project's environmental mitigation strategies" at bounding box center [210, 97] width 0 height 6
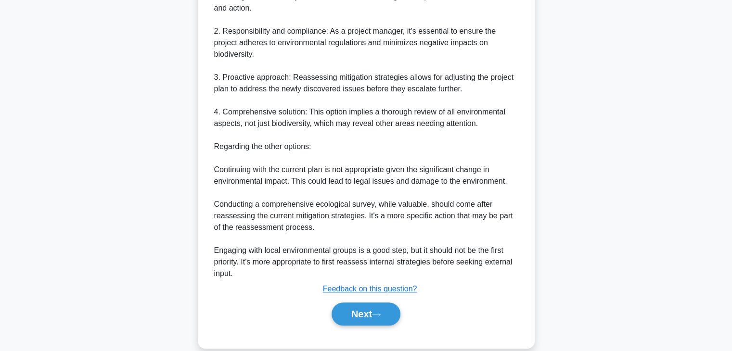
scroll to position [357, 0]
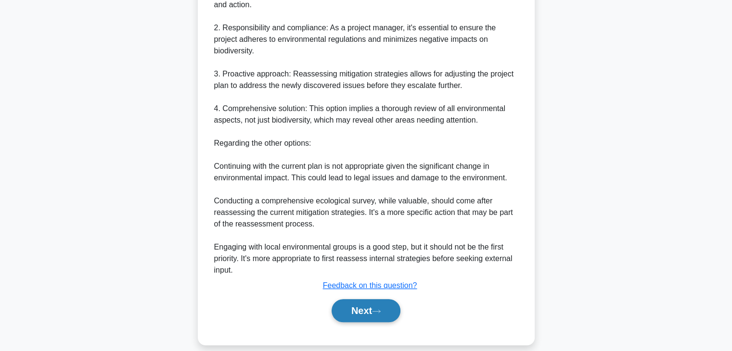
click at [347, 299] on button "Next" at bounding box center [365, 310] width 69 height 23
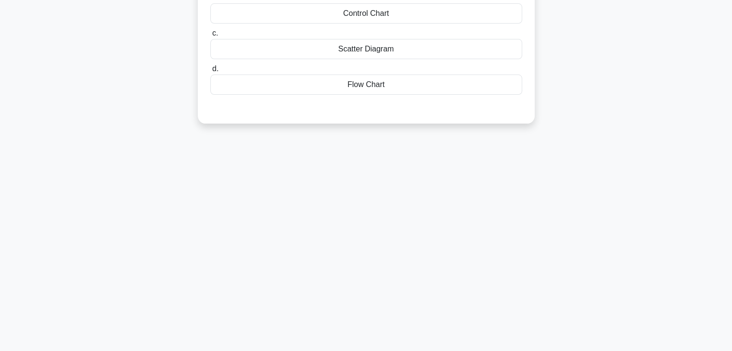
click at [434, 192] on div "5:13 Stop PMP Advanced 8/10 You're managing a construction project. The team is…" at bounding box center [366, 106] width 635 height 481
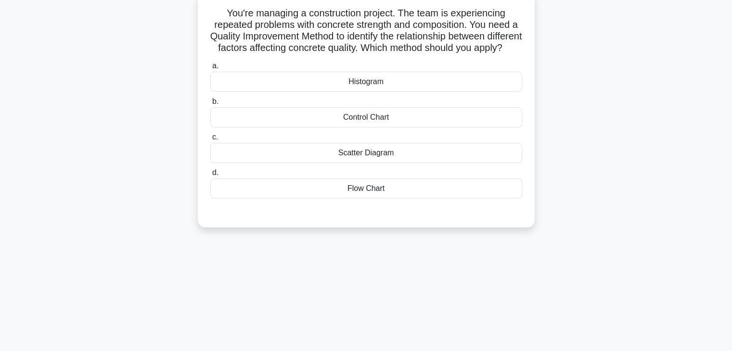
scroll to position [15, 0]
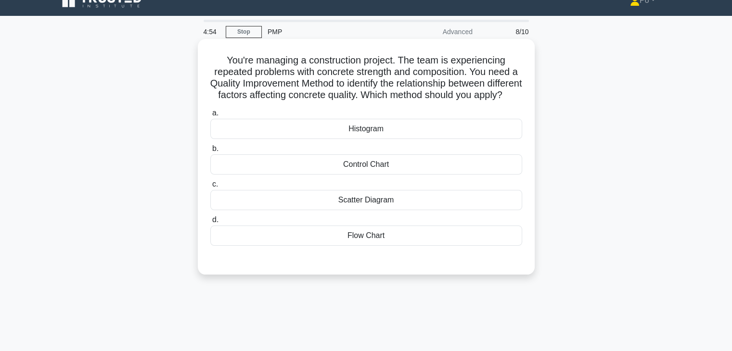
click at [370, 210] on div "Scatter Diagram" at bounding box center [366, 200] width 312 height 20
click at [210, 188] on input "c. Scatter Diagram" at bounding box center [210, 184] width 0 height 6
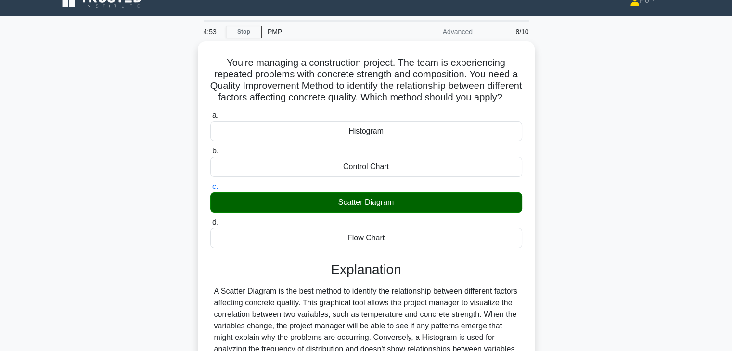
click at [622, 275] on div "You're managing a construction project. The team is experiencing repeated probl…" at bounding box center [366, 255] width 635 height 429
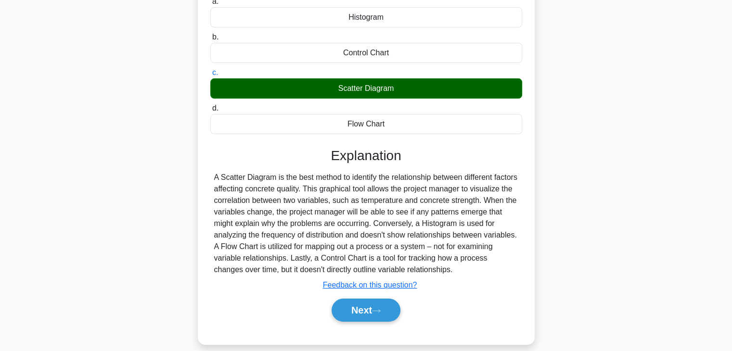
scroll to position [169, 0]
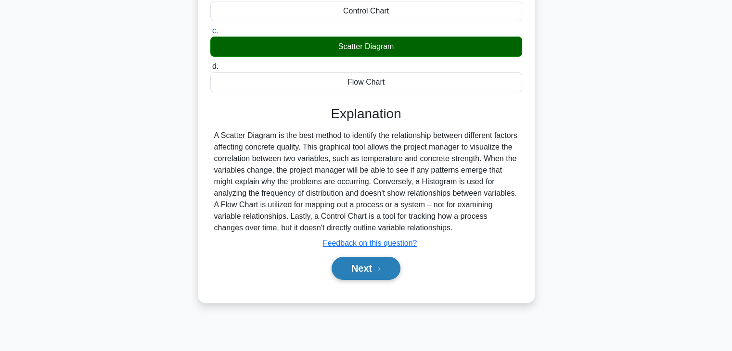
click at [353, 280] on button "Next" at bounding box center [365, 268] width 69 height 23
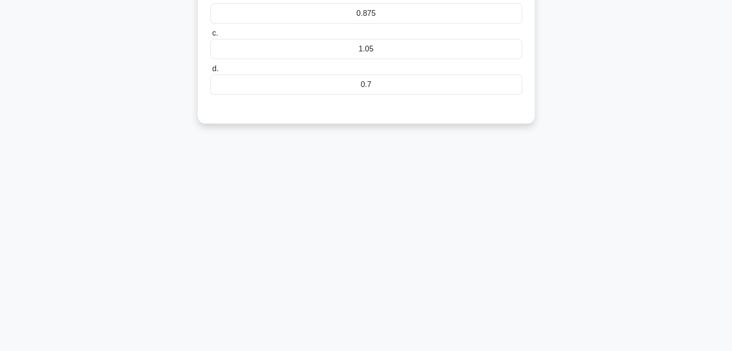
click at [433, 221] on div "4:49 Stop PMP Advanced 9/10 A construction project is expected to be completed …" at bounding box center [366, 106] width 635 height 481
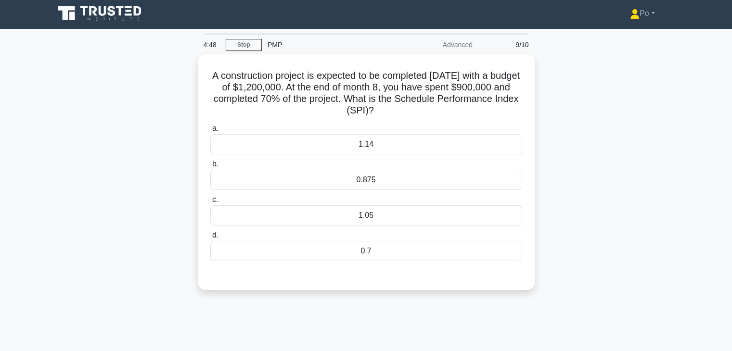
scroll to position [0, 0]
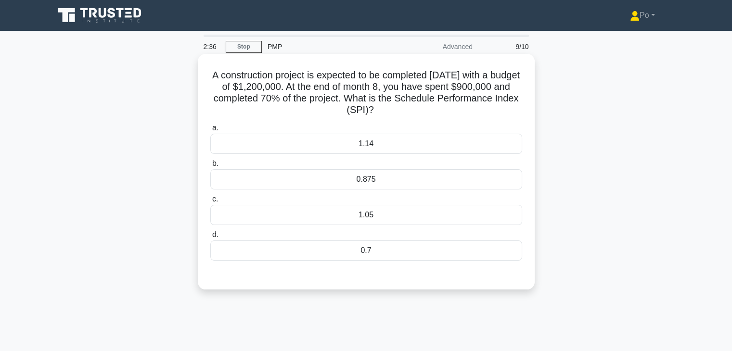
click at [424, 178] on div "0.875" at bounding box center [366, 179] width 312 height 20
click at [210, 167] on input "b. 0.875" at bounding box center [210, 164] width 0 height 6
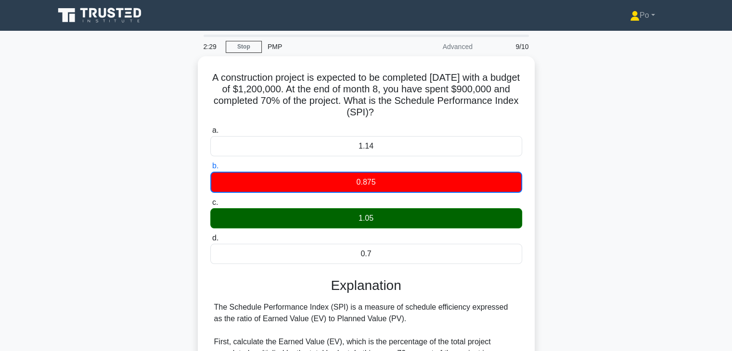
click at [564, 299] on div "A construction project is expected to be completed in 12 months with a budget o…" at bounding box center [366, 340] width 635 height 568
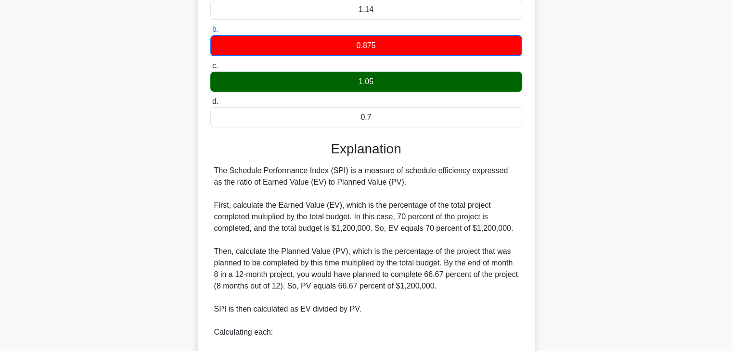
scroll to position [38, 0]
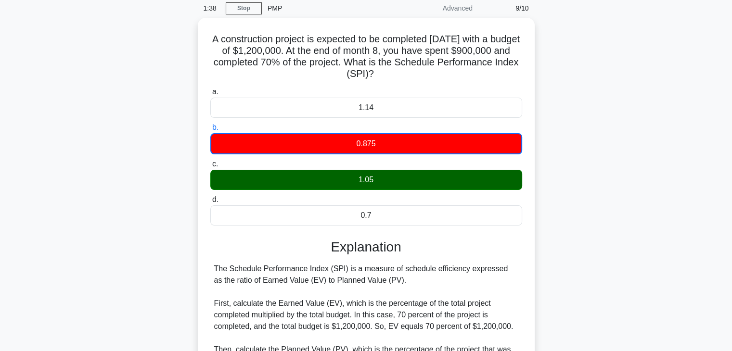
click at [564, 299] on div "A construction project is expected to be completed in 12 months with a budget o…" at bounding box center [366, 302] width 635 height 568
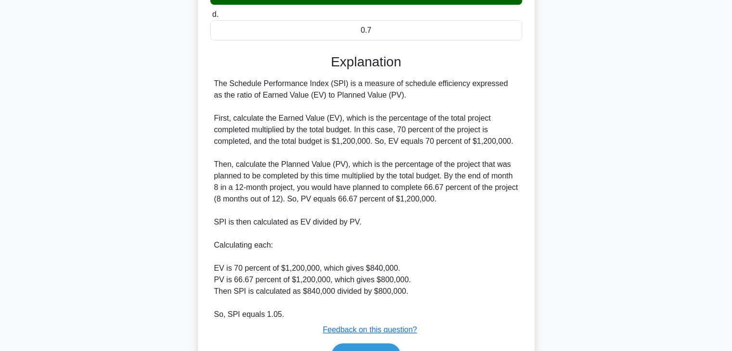
scroll to position [250, 0]
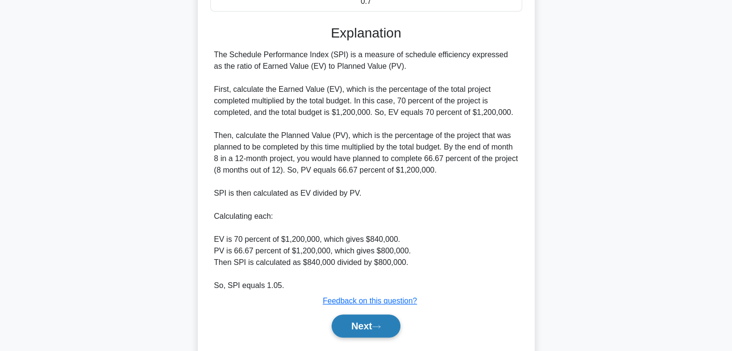
click at [351, 324] on button "Next" at bounding box center [365, 326] width 69 height 23
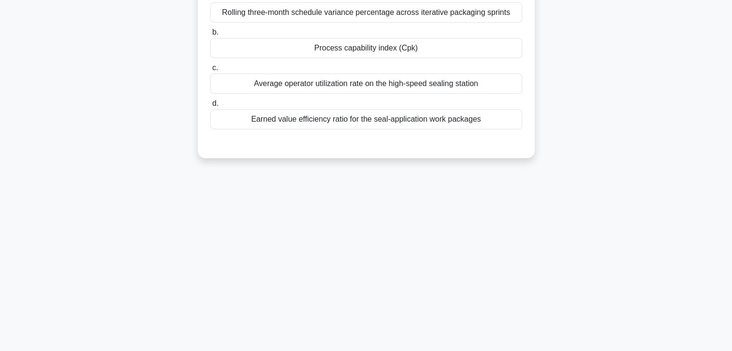
scroll to position [169, 0]
click at [397, 264] on div "1:34 Stop PMP Advanced 10/10 The automated food-packaging project has reached p…" at bounding box center [366, 106] width 635 height 481
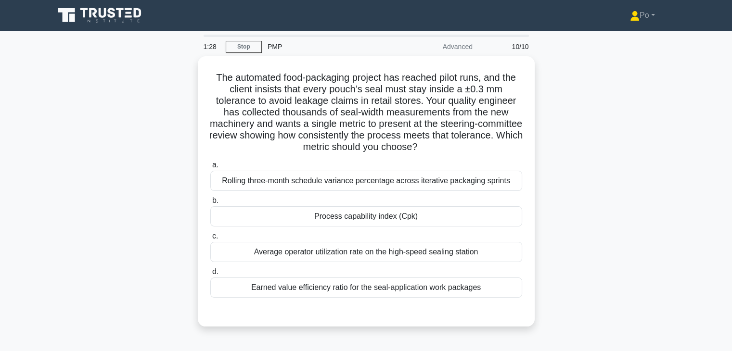
scroll to position [19, 0]
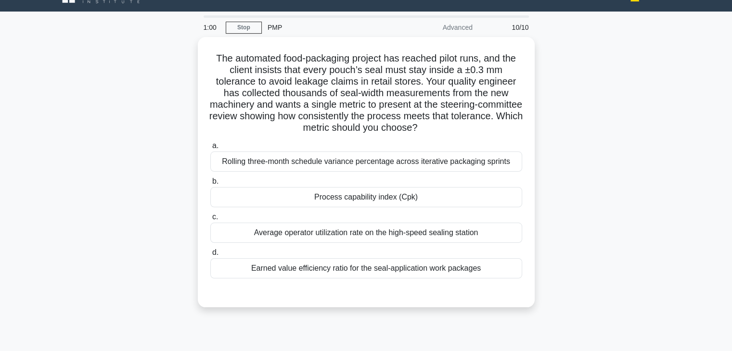
click at [549, 121] on div "The automated food-packaging project has reached pilot runs, and the client ins…" at bounding box center [366, 178] width 635 height 282
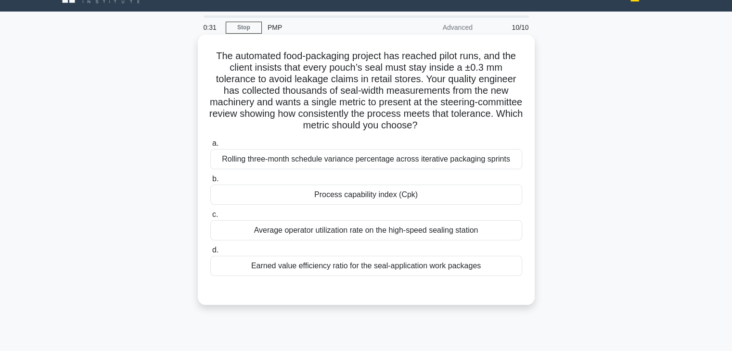
click at [419, 192] on div "Process capability index (Cpk)" at bounding box center [366, 195] width 312 height 20
click at [210, 182] on input "b. Process capability index (Cpk)" at bounding box center [210, 179] width 0 height 6
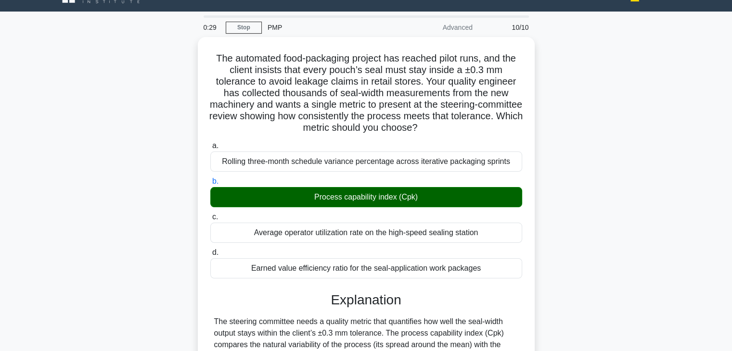
click at [643, 266] on div "The automated food-packaging project has reached pilot runs, and the client ins…" at bounding box center [366, 268] width 635 height 463
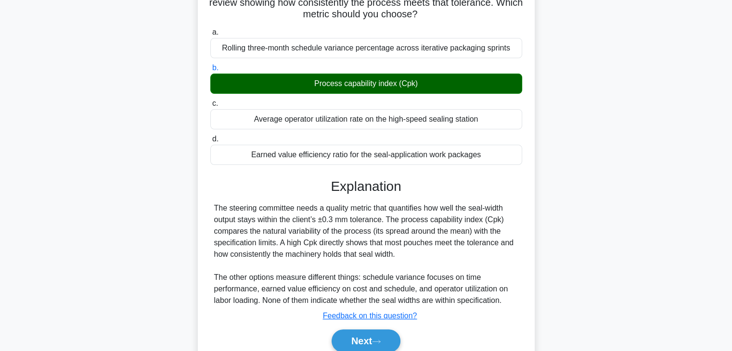
scroll to position [172, 0]
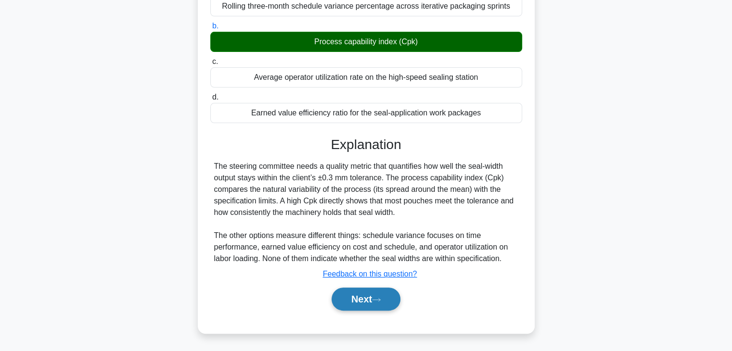
click at [344, 300] on button "Next" at bounding box center [365, 299] width 69 height 23
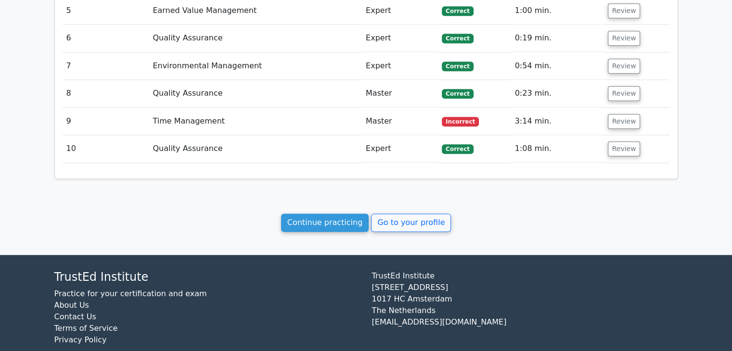
scroll to position [1212, 0]
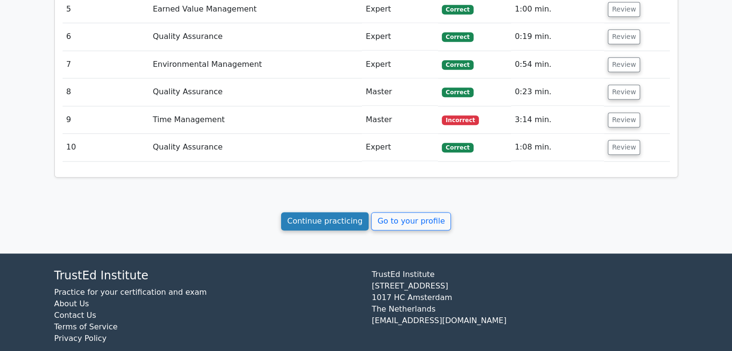
click at [323, 212] on link "Continue practicing" at bounding box center [325, 221] width 88 height 18
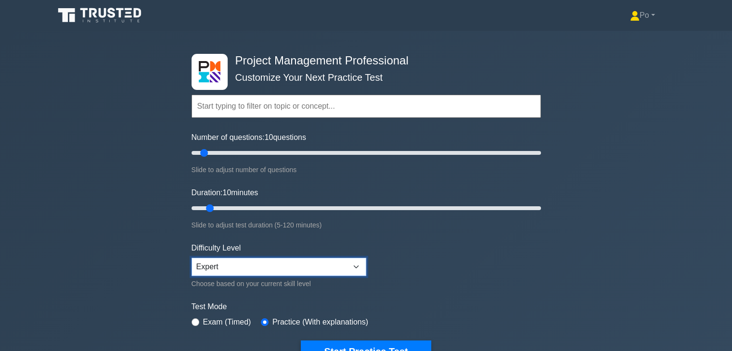
click at [357, 266] on select "Beginner Intermediate Expert" at bounding box center [278, 267] width 175 height 18
click at [425, 258] on form "Topics Scope Management Time Management Cost Management Quality Management Risk…" at bounding box center [365, 213] width 349 height 297
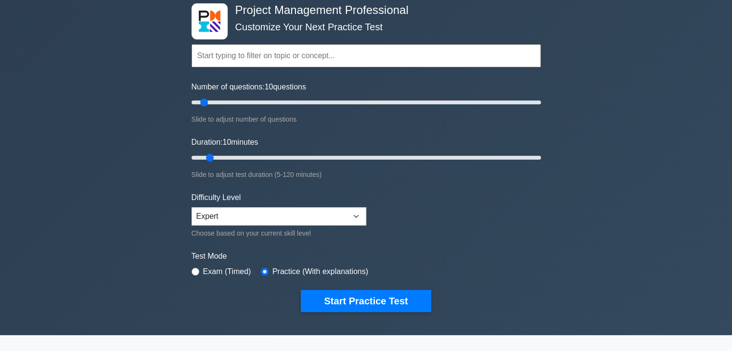
scroll to position [38, 0]
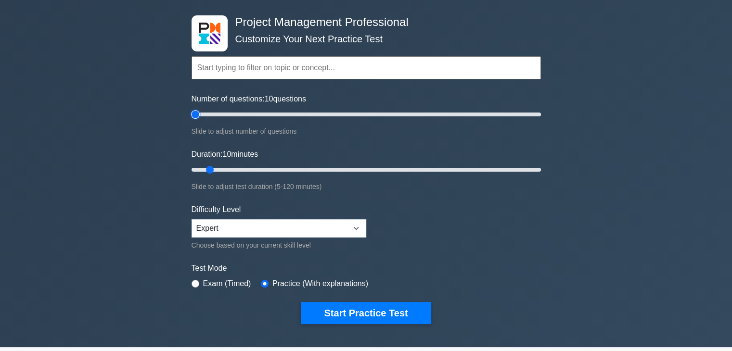
type input "5"
click at [198, 114] on input "Number of questions: 10 questions" at bounding box center [365, 115] width 349 height 12
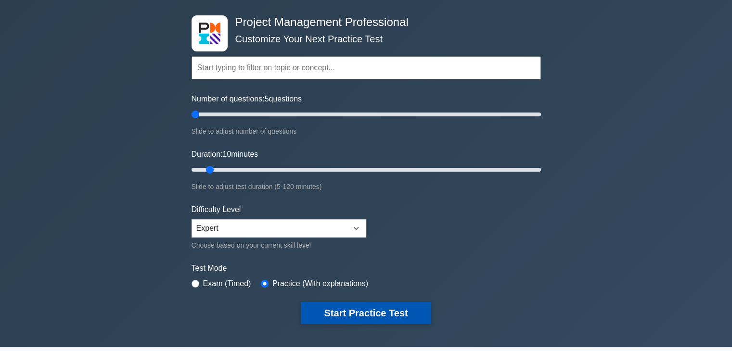
click at [359, 306] on button "Start Practice Test" at bounding box center [366, 313] width 130 height 22
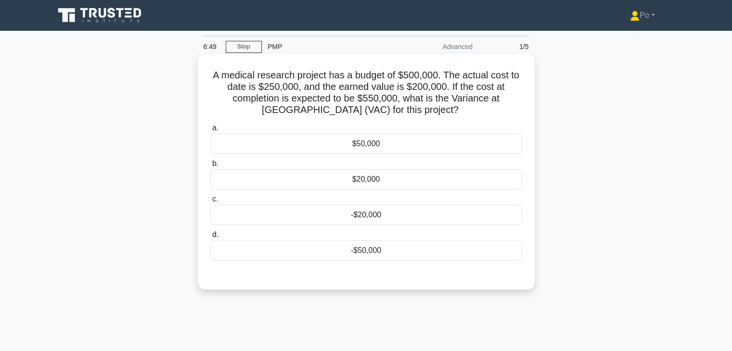
click at [377, 251] on div "-$50,000" at bounding box center [366, 251] width 312 height 20
click at [210, 238] on input "d. -$50,000" at bounding box center [210, 235] width 0 height 6
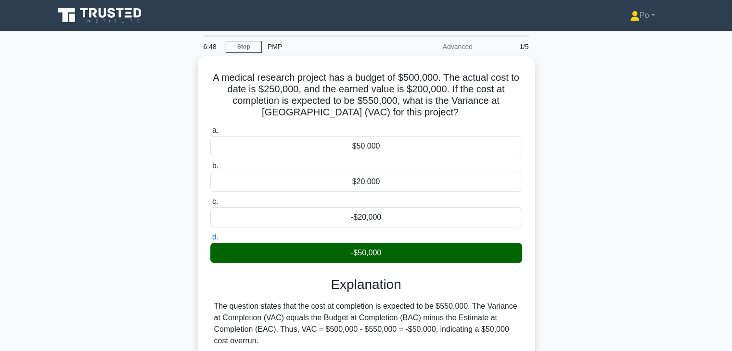
click at [607, 255] on div "A medical research project has a budget of $500,000. The actual cost to date is…" at bounding box center [366, 241] width 635 height 371
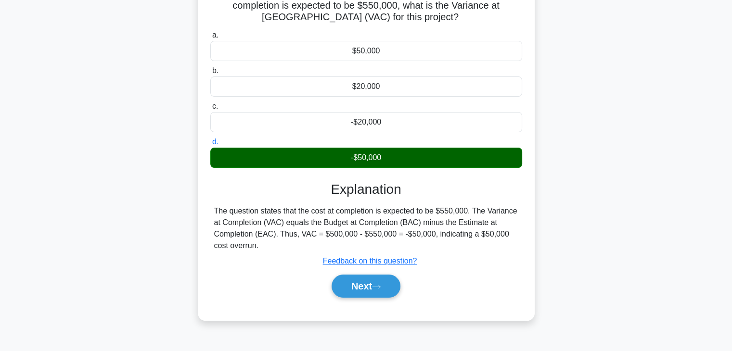
scroll to position [96, 0]
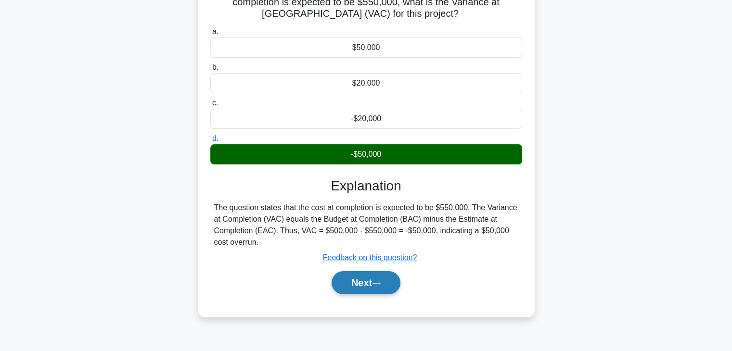
click at [348, 285] on button "Next" at bounding box center [365, 282] width 69 height 23
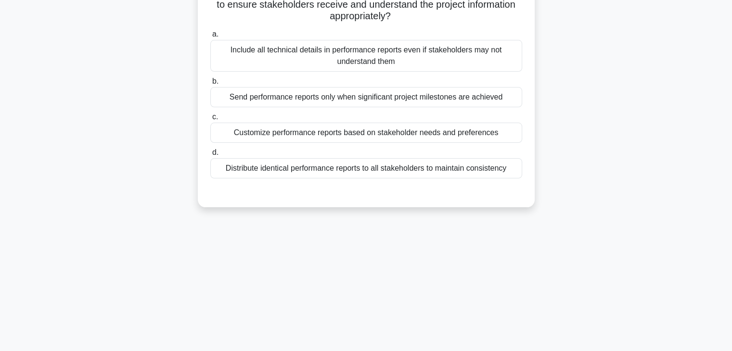
click at [447, 276] on div "6:35 Stop PMP Advanced 2/5 To enhance the effectiveness of performance reportin…" at bounding box center [366, 178] width 635 height 481
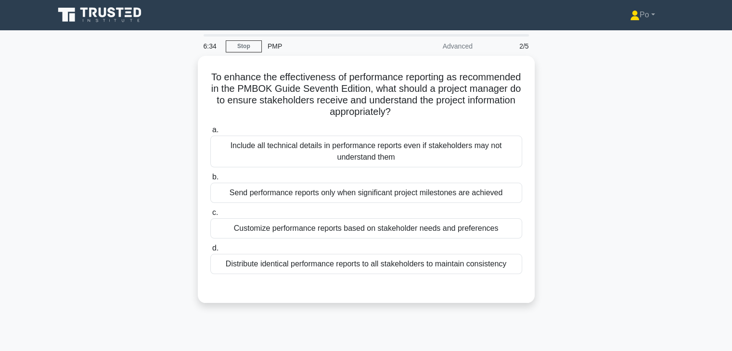
scroll to position [0, 0]
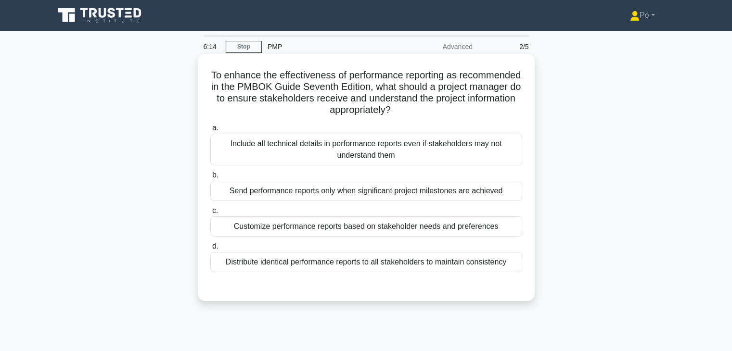
click at [439, 228] on div "Customize performance reports based on stakeholder needs and preferences" at bounding box center [366, 227] width 312 height 20
click at [210, 214] on input "c. Customize performance reports based on stakeholder needs and preferences" at bounding box center [210, 211] width 0 height 6
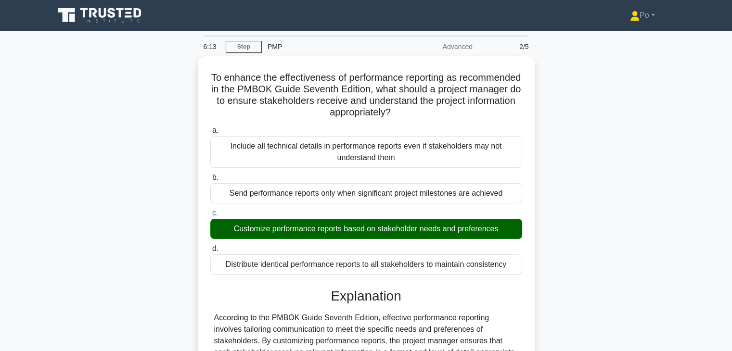
click at [570, 228] on div "To enhance the effectiveness of performance reporting as recommended in the PMB…" at bounding box center [366, 293] width 635 height 475
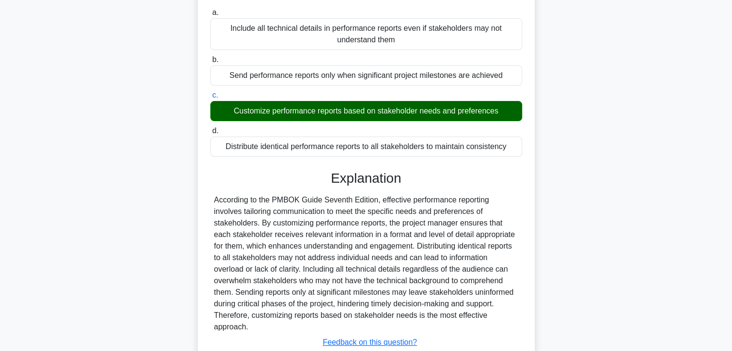
scroll to position [172, 0]
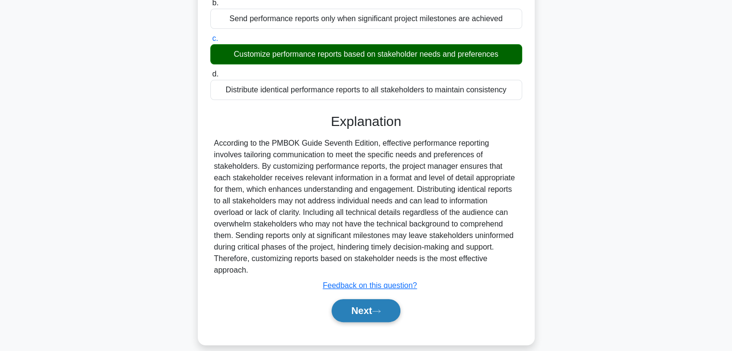
click at [345, 299] on button "Next" at bounding box center [365, 310] width 69 height 23
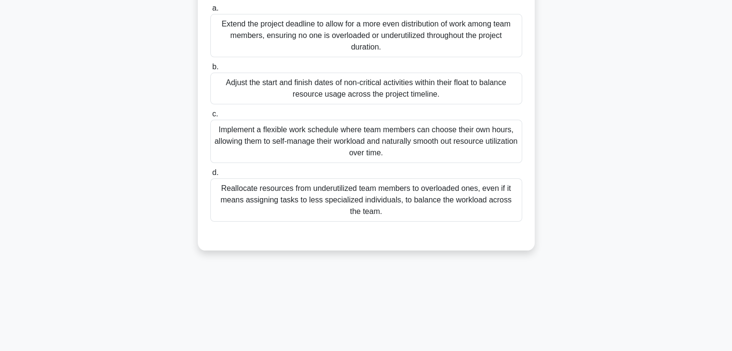
click at [567, 191] on div "You're managing a complex IT infrastructure upgrade project with multiple inter…" at bounding box center [366, 75] width 635 height 374
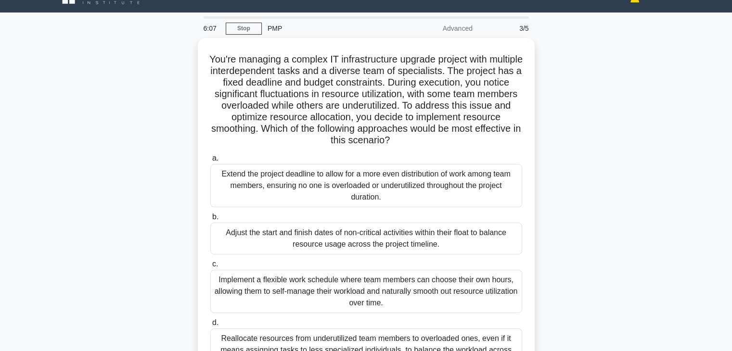
scroll to position [19, 0]
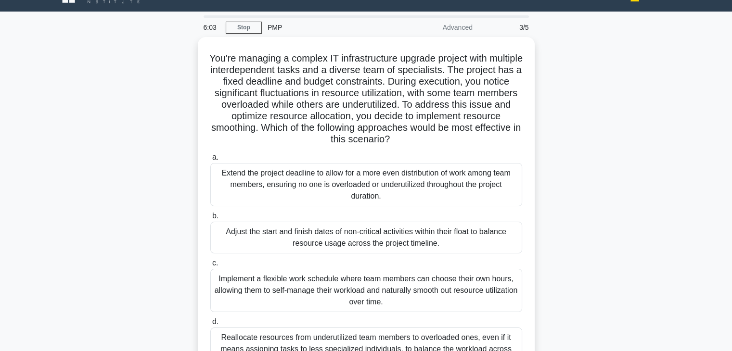
click at [567, 191] on div "You're managing a complex IT infrastructure upgrade project with multiple inter…" at bounding box center [366, 224] width 635 height 374
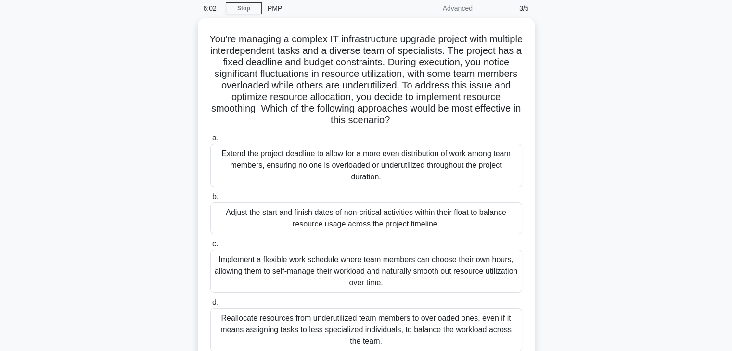
scroll to position [58, 0]
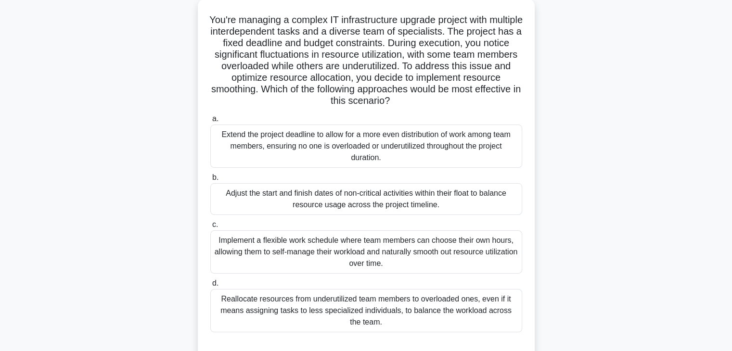
click at [567, 191] on div "You're managing a complex IT infrastructure upgrade project with multiple inter…" at bounding box center [366, 186] width 635 height 374
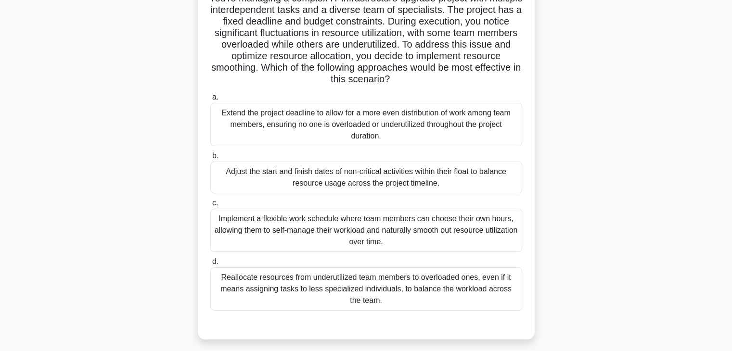
click at [448, 284] on div "Reallocate resources from underutilized team members to overloaded ones, even i…" at bounding box center [366, 289] width 312 height 43
click at [210, 265] on input "d. Reallocate resources from underutilized team members to overloaded ones, eve…" at bounding box center [210, 262] width 0 height 6
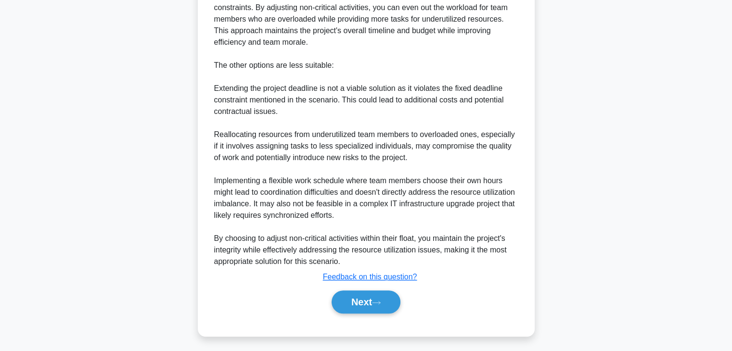
scroll to position [497, 0]
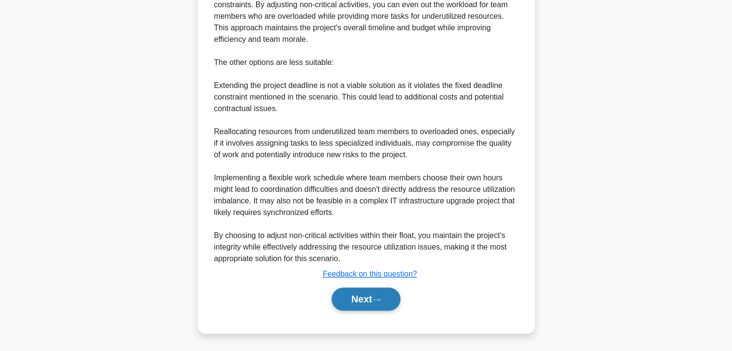
click at [352, 296] on button "Next" at bounding box center [365, 299] width 69 height 23
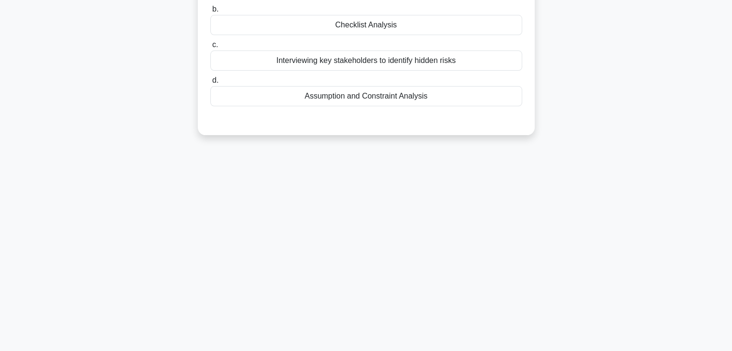
scroll to position [169, 0]
click at [592, 154] on div "5:17 Stop PMP Advanced 4/5 You are managing an IT infrastructure upgrade projec…" at bounding box center [366, 106] width 635 height 481
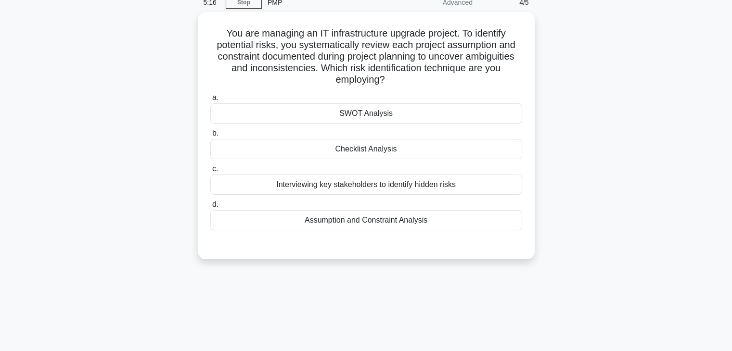
scroll to position [0, 0]
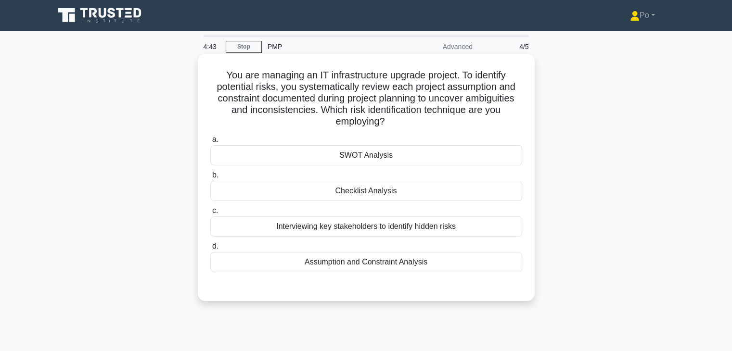
click at [446, 260] on div "Assumption and Constraint Analysis" at bounding box center [366, 262] width 312 height 20
click at [210, 250] on input "d. Assumption and Constraint Analysis" at bounding box center [210, 246] width 0 height 6
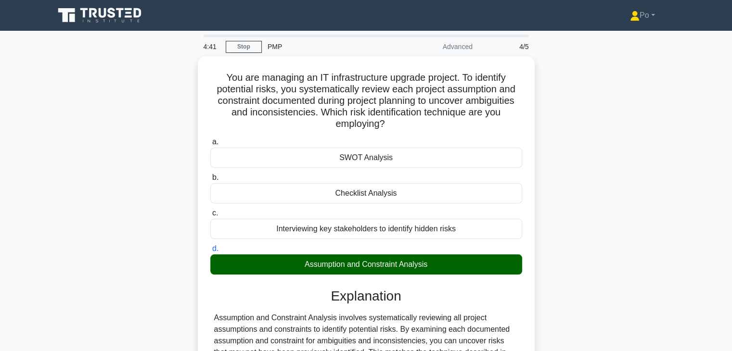
click at [632, 231] on div "You are managing an IT infrastructure upgrade project. To identify potential ri…" at bounding box center [366, 316] width 635 height 521
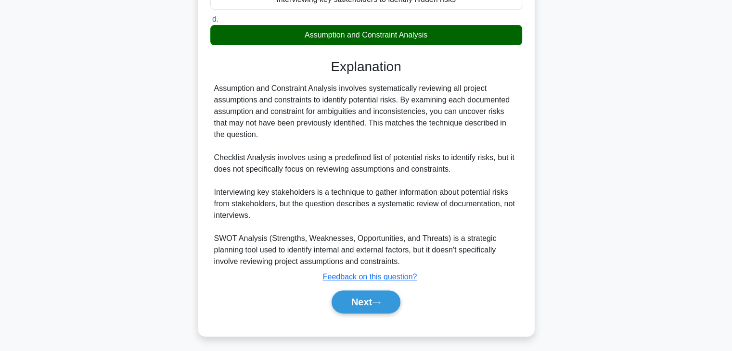
scroll to position [230, 0]
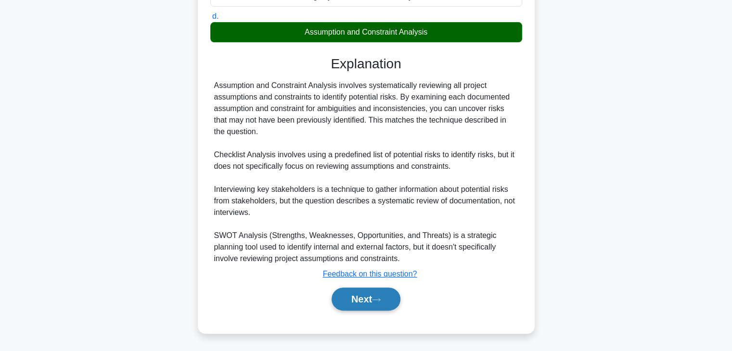
click at [346, 300] on button "Next" at bounding box center [365, 299] width 69 height 23
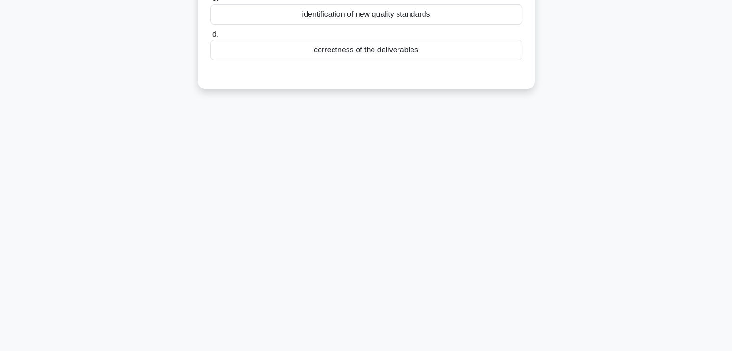
scroll to position [169, 0]
click at [495, 193] on div "4:38 Stop PMP Advanced 5/5 Control Quality is primarily concerned with ________…" at bounding box center [366, 106] width 635 height 481
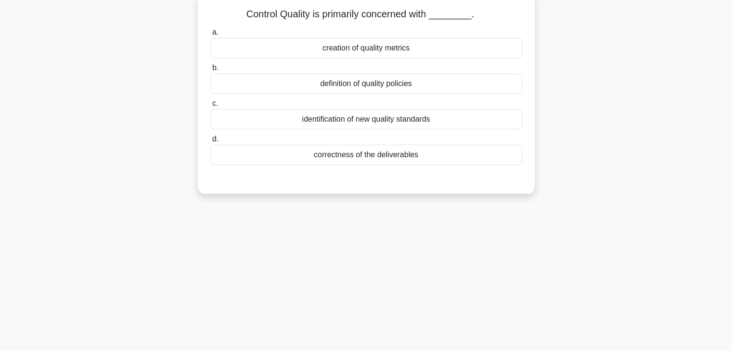
scroll to position [0, 0]
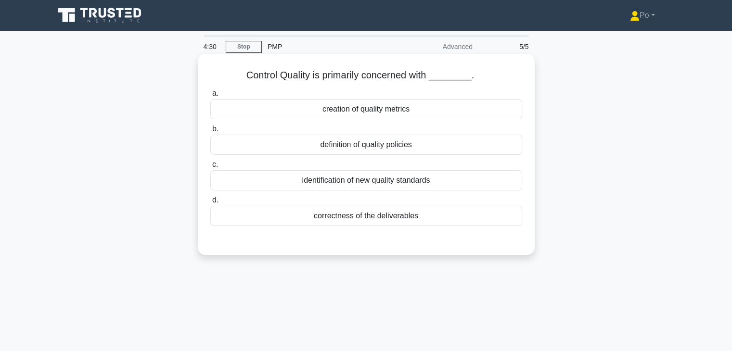
click at [399, 217] on div "correctness of the deliverables" at bounding box center [366, 216] width 312 height 20
click at [210, 204] on input "d. correctness of the deliverables" at bounding box center [210, 200] width 0 height 6
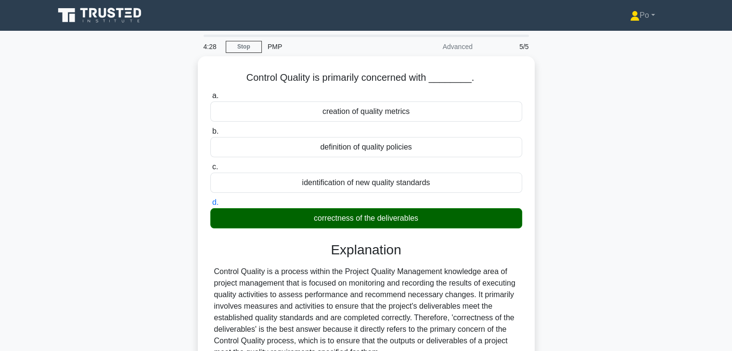
click at [585, 227] on div "Control Quality is primarily concerned with ________. .spinner_0XTQ{transform-o…" at bounding box center [366, 299] width 635 height 486
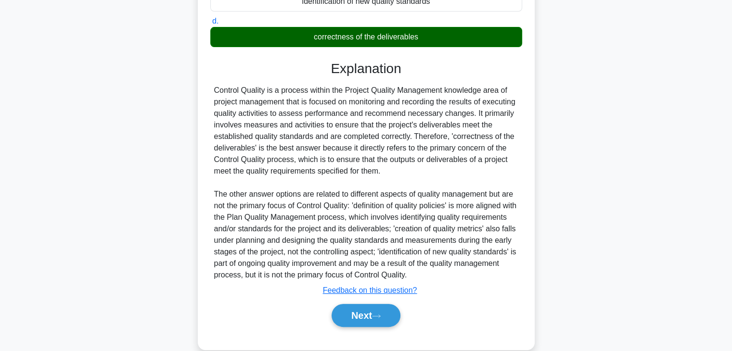
scroll to position [195, 0]
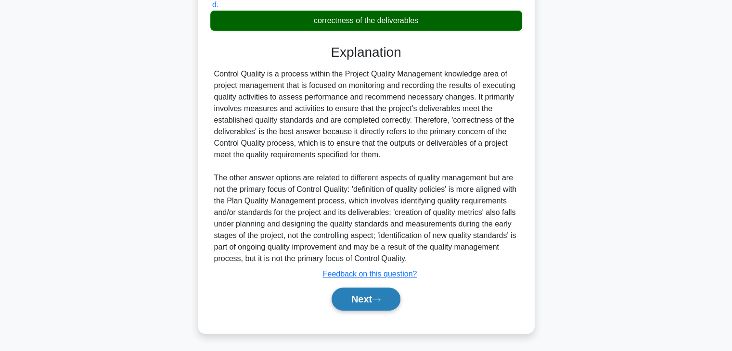
click at [354, 299] on button "Next" at bounding box center [365, 299] width 69 height 23
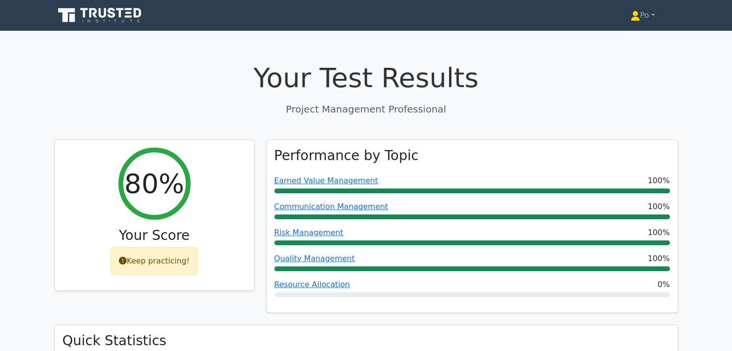
click at [548, 113] on p "Project Management Professional" at bounding box center [366, 109] width 624 height 14
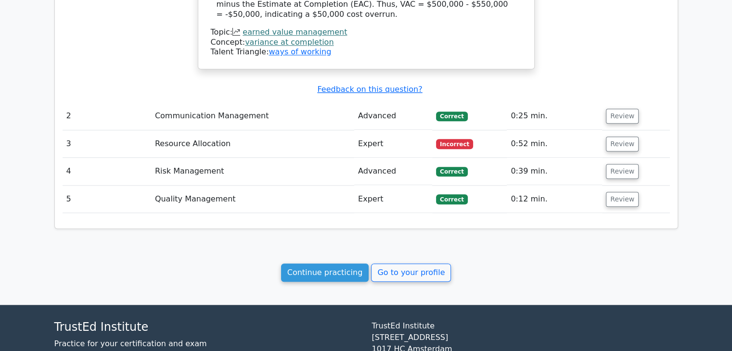
scroll to position [808, 0]
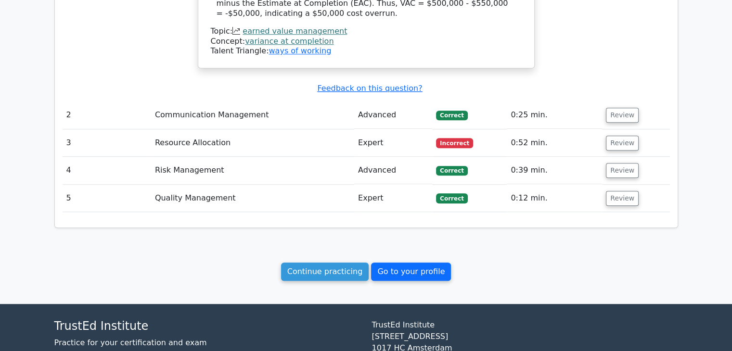
click at [396, 263] on link "Go to your profile" at bounding box center [411, 272] width 80 height 18
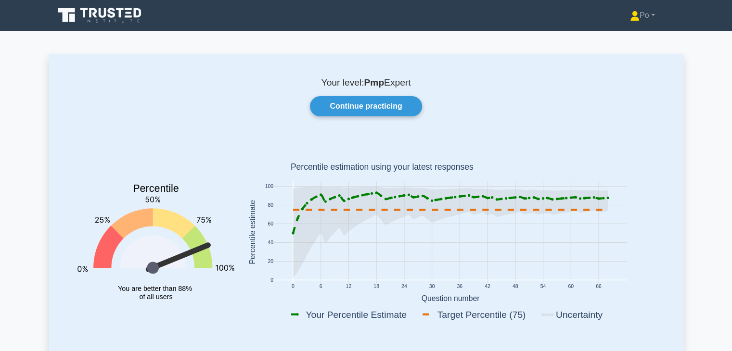
click at [584, 116] on div "Continue practicing" at bounding box center [366, 106] width 600 height 20
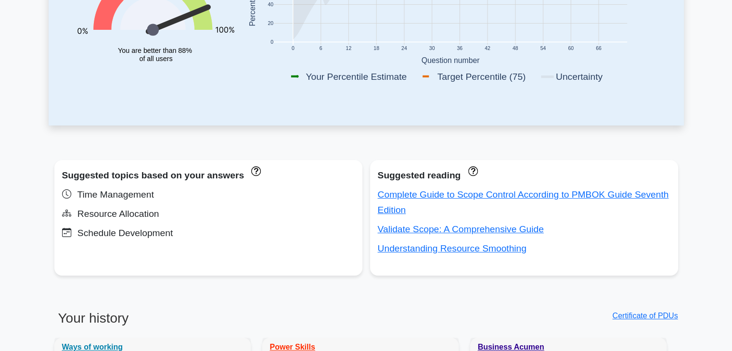
scroll to position [269, 0]
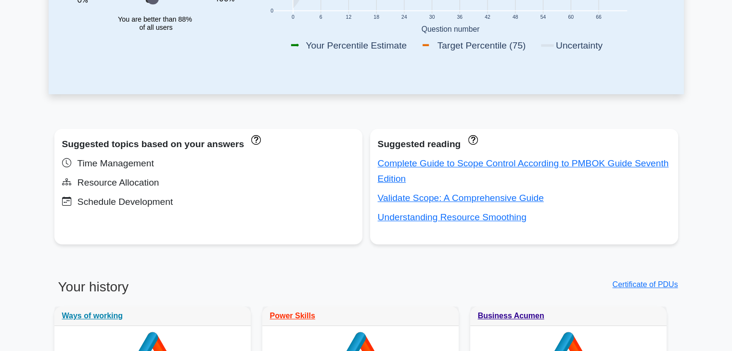
click at [406, 288] on div "Certificate of PDUs" at bounding box center [525, 293] width 318 height 28
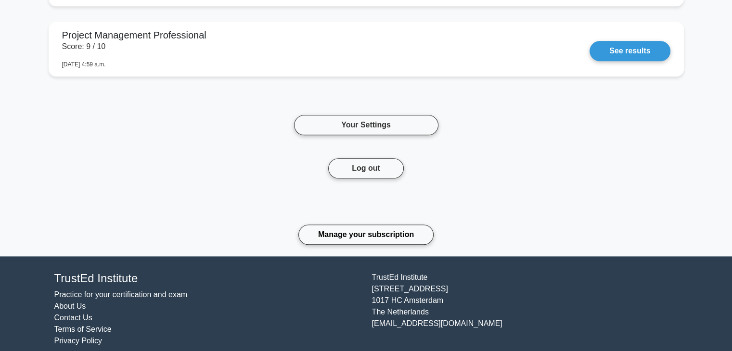
scroll to position [1039, 0]
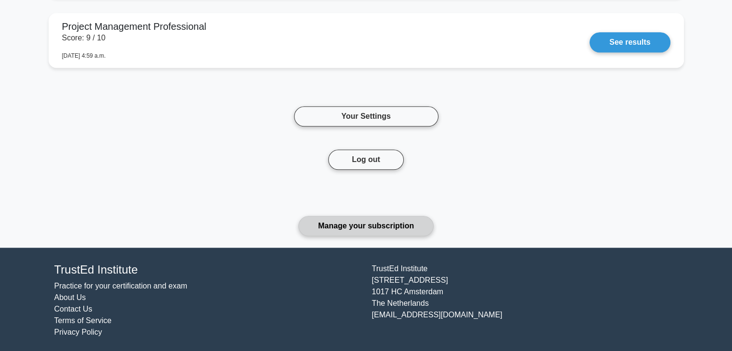
click at [360, 220] on link "Manage your subscription" at bounding box center [365, 226] width 135 height 20
click at [357, 225] on link "Manage your subscription" at bounding box center [365, 226] width 135 height 20
